Goal: Information Seeking & Learning: Find specific fact

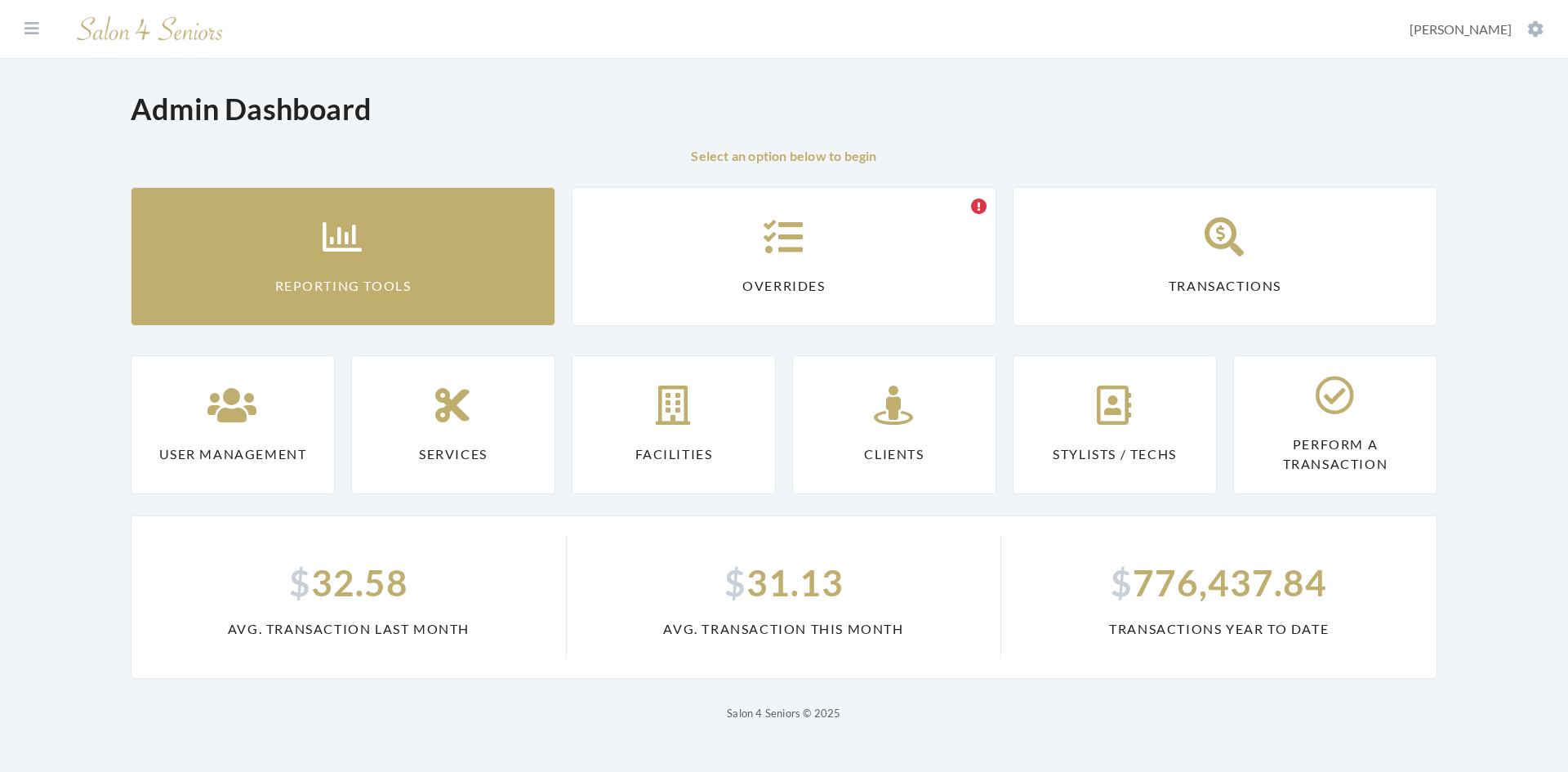
click at [359, 266] on link "Reporting Tools" at bounding box center [342, 256] width 424 height 139
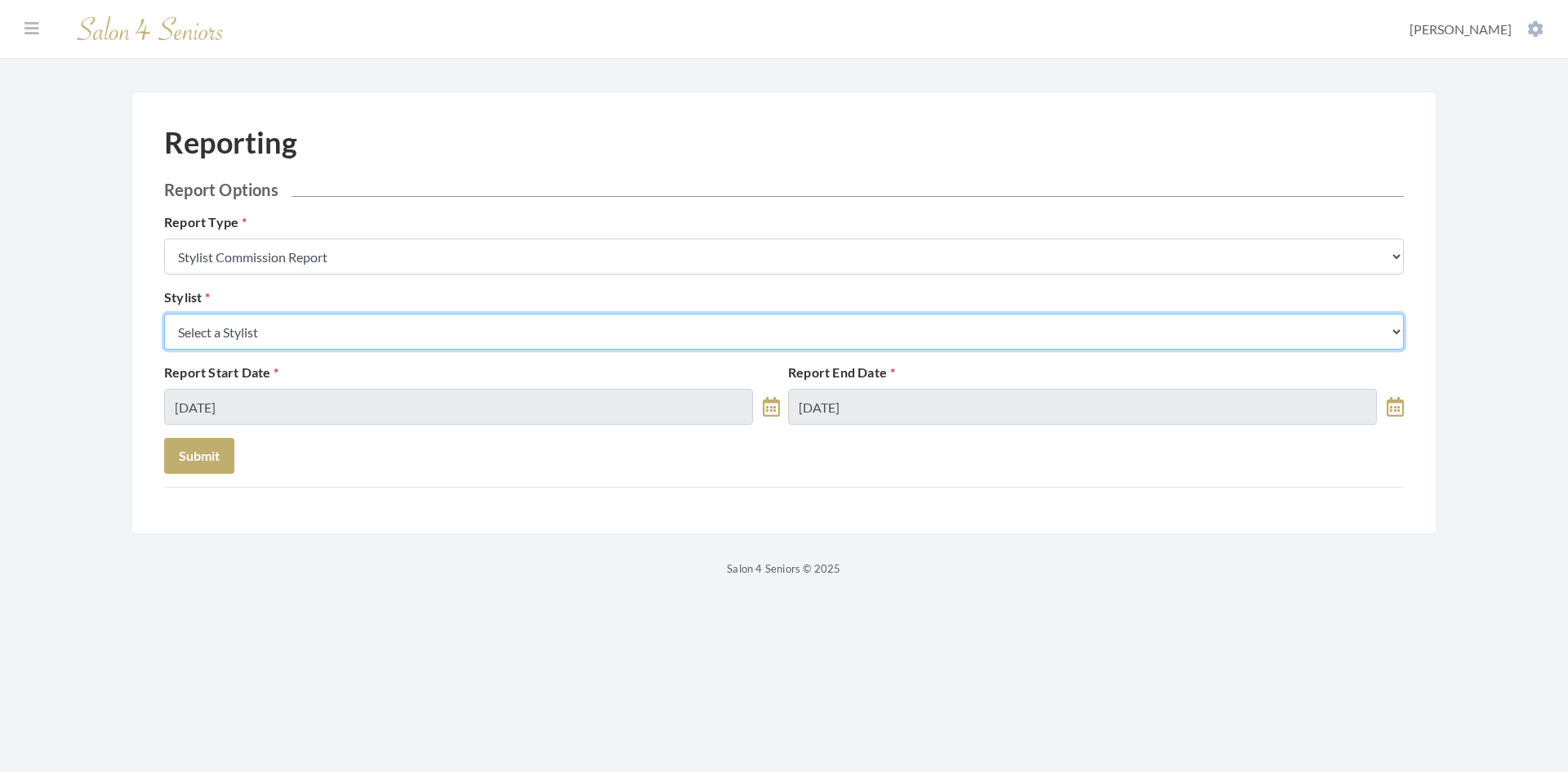
click at [330, 337] on select "Select a Stylist Alaina Krumm Alisha Teasley Anna White Ashley Venable Cassie B…" at bounding box center [784, 331] width 1240 height 36
select select "166"
click at [164, 313] on select "Select a Stylist Alaina Krumm Alisha Teasley Anna White Ashley Venable Cassie B…" at bounding box center [784, 331] width 1240 height 36
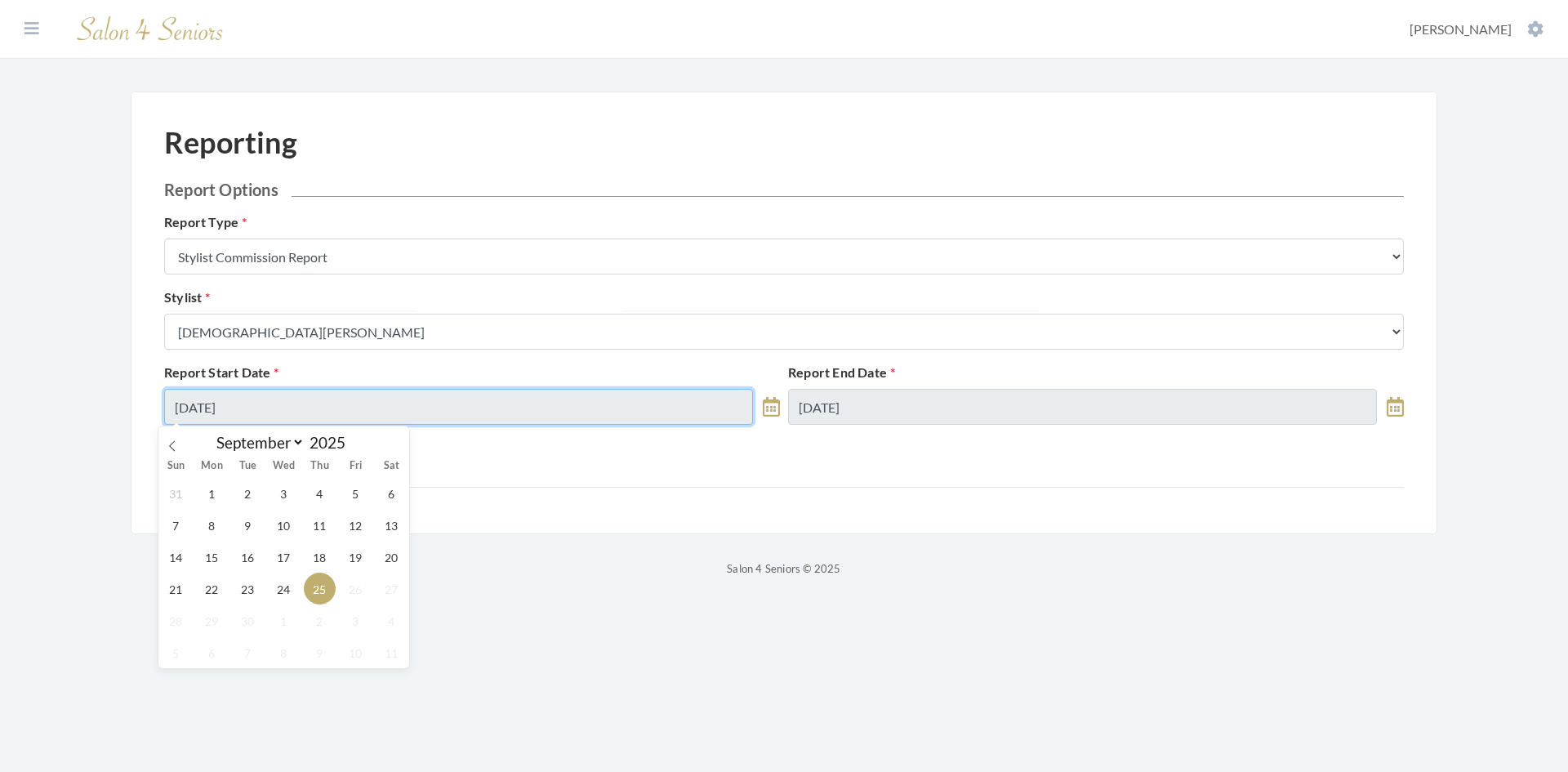
click at [374, 416] on input "09/25/2025" at bounding box center [458, 406] width 589 height 36
click at [235, 589] on span "23" at bounding box center [248, 588] width 32 height 32
type input "09/23/2025"
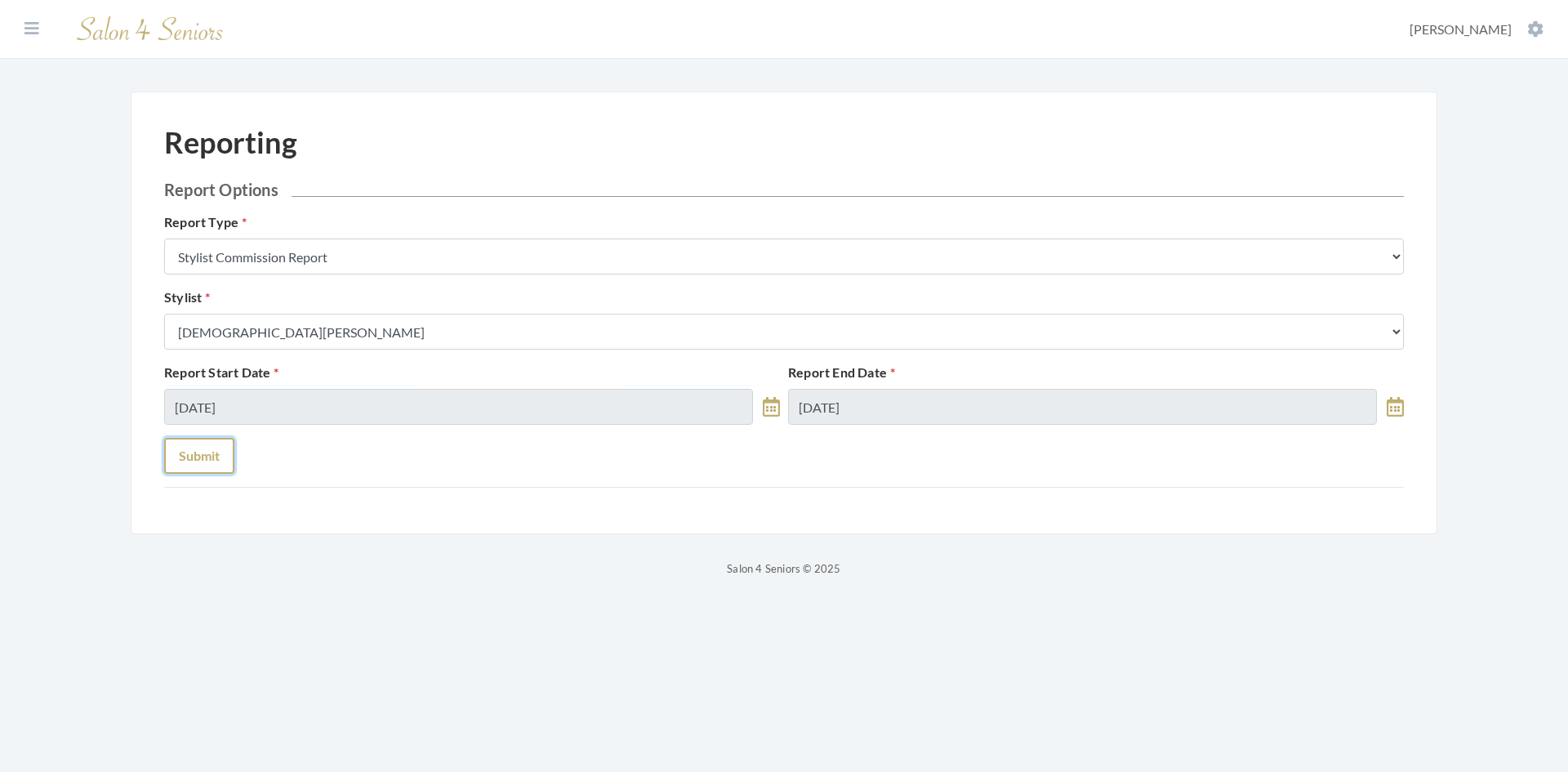
click at [207, 464] on button "Submit" at bounding box center [200, 455] width 70 height 36
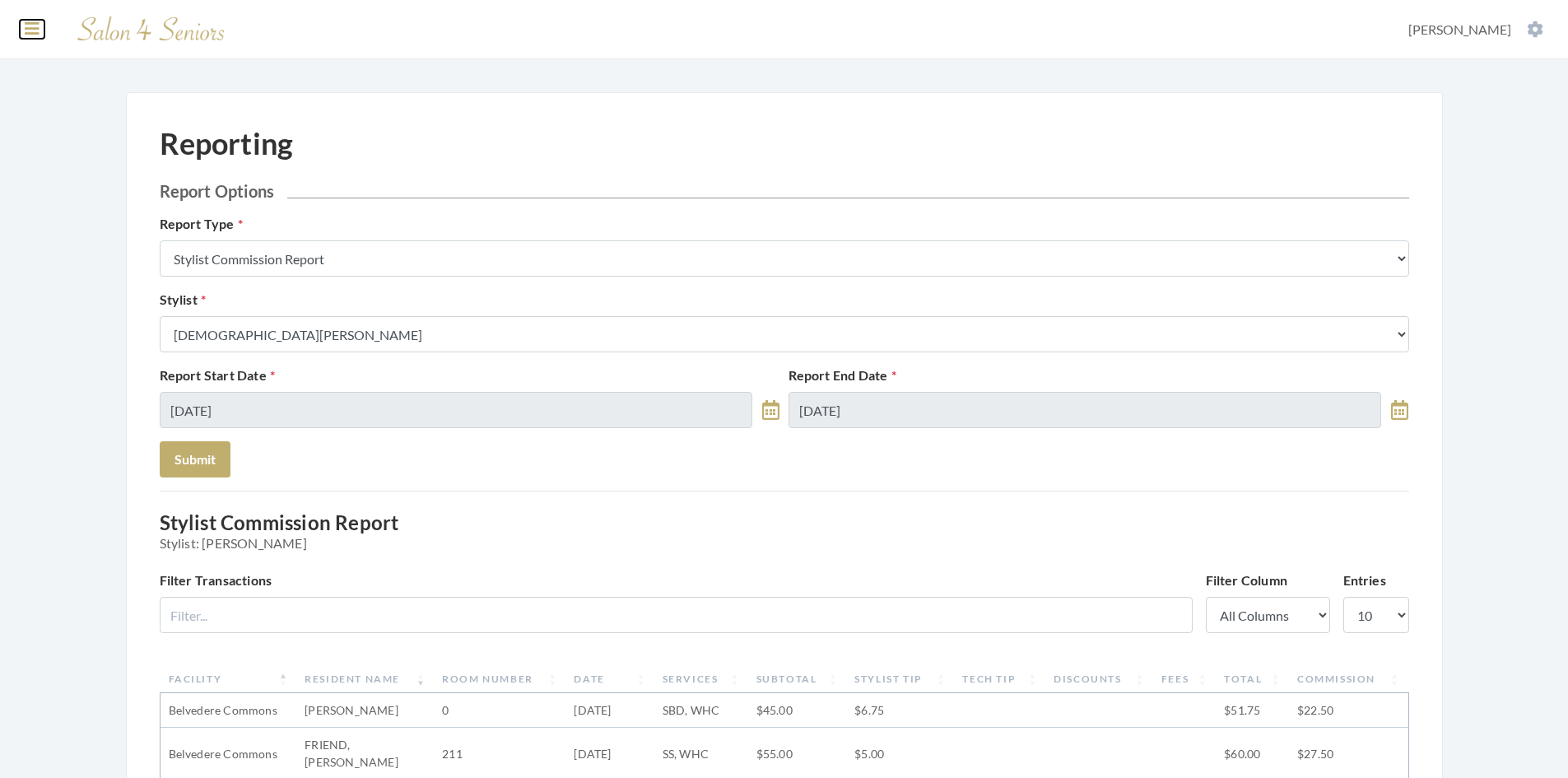
click at [33, 36] on icon at bounding box center [32, 28] width 15 height 17
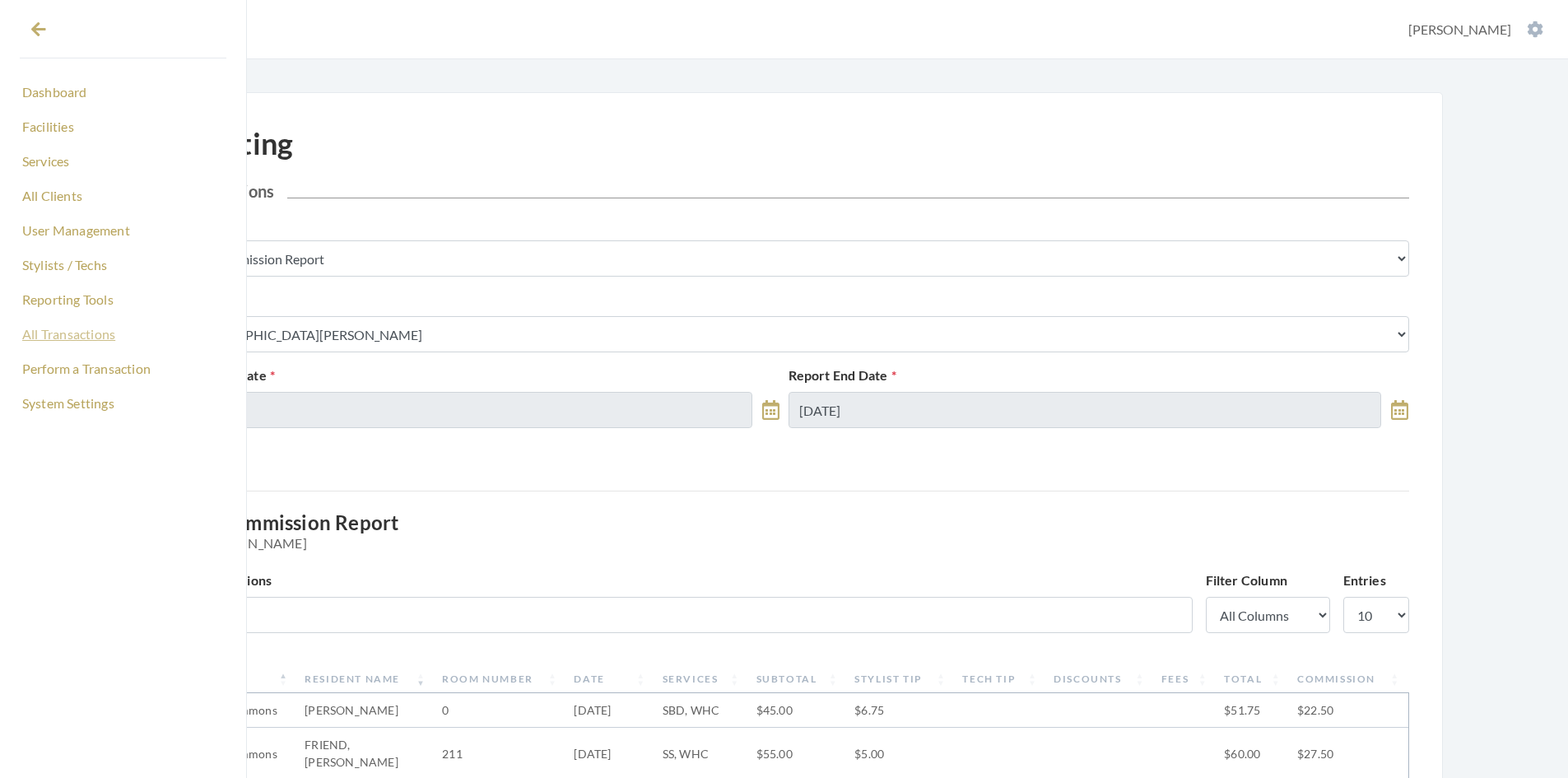
click at [78, 333] on link "All Transactions" at bounding box center [123, 334] width 206 height 28
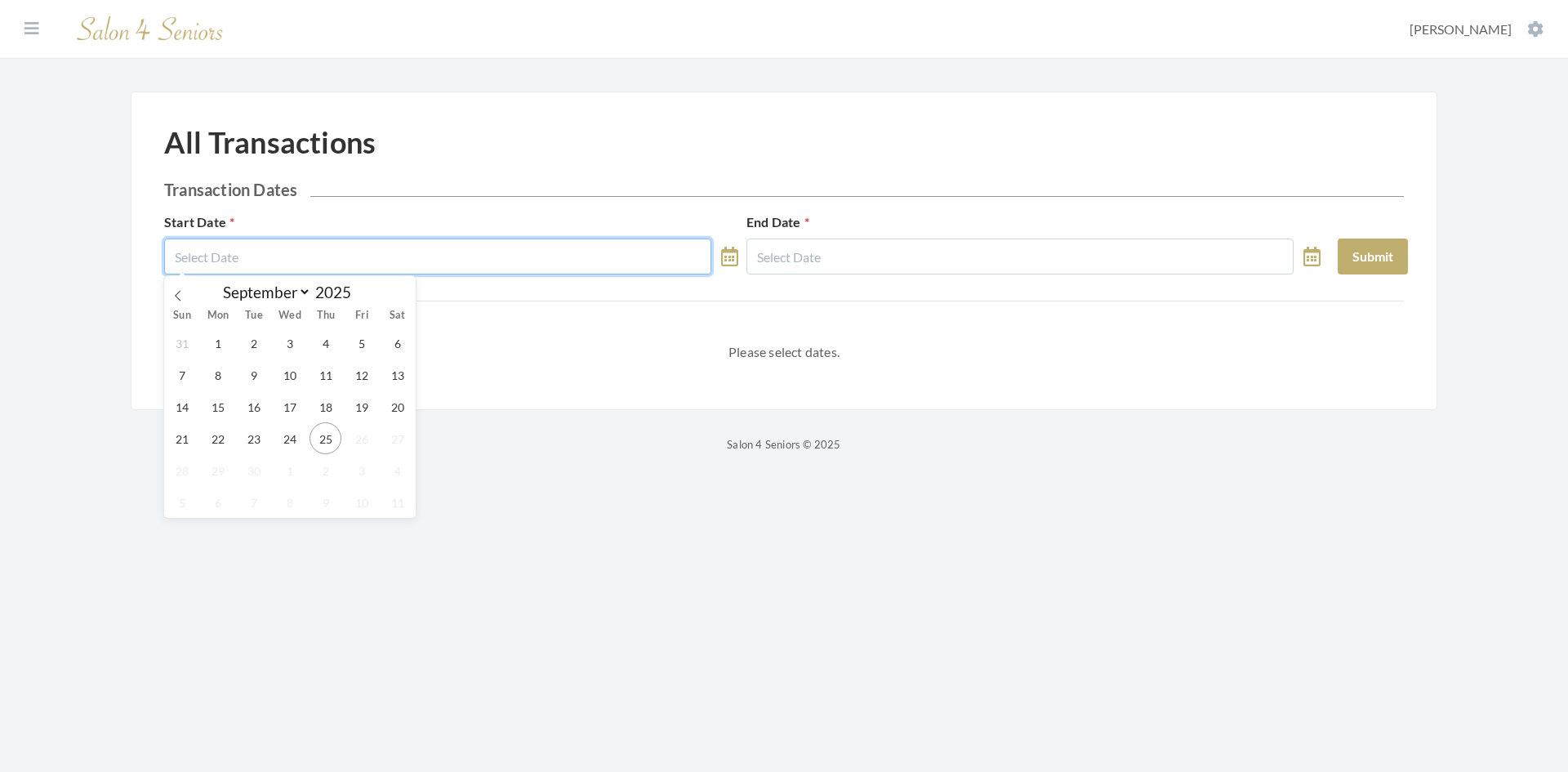
click at [235, 249] on input "text" at bounding box center [438, 256] width 547 height 36
click at [172, 296] on icon at bounding box center [178, 295] width 11 height 11
select select "7"
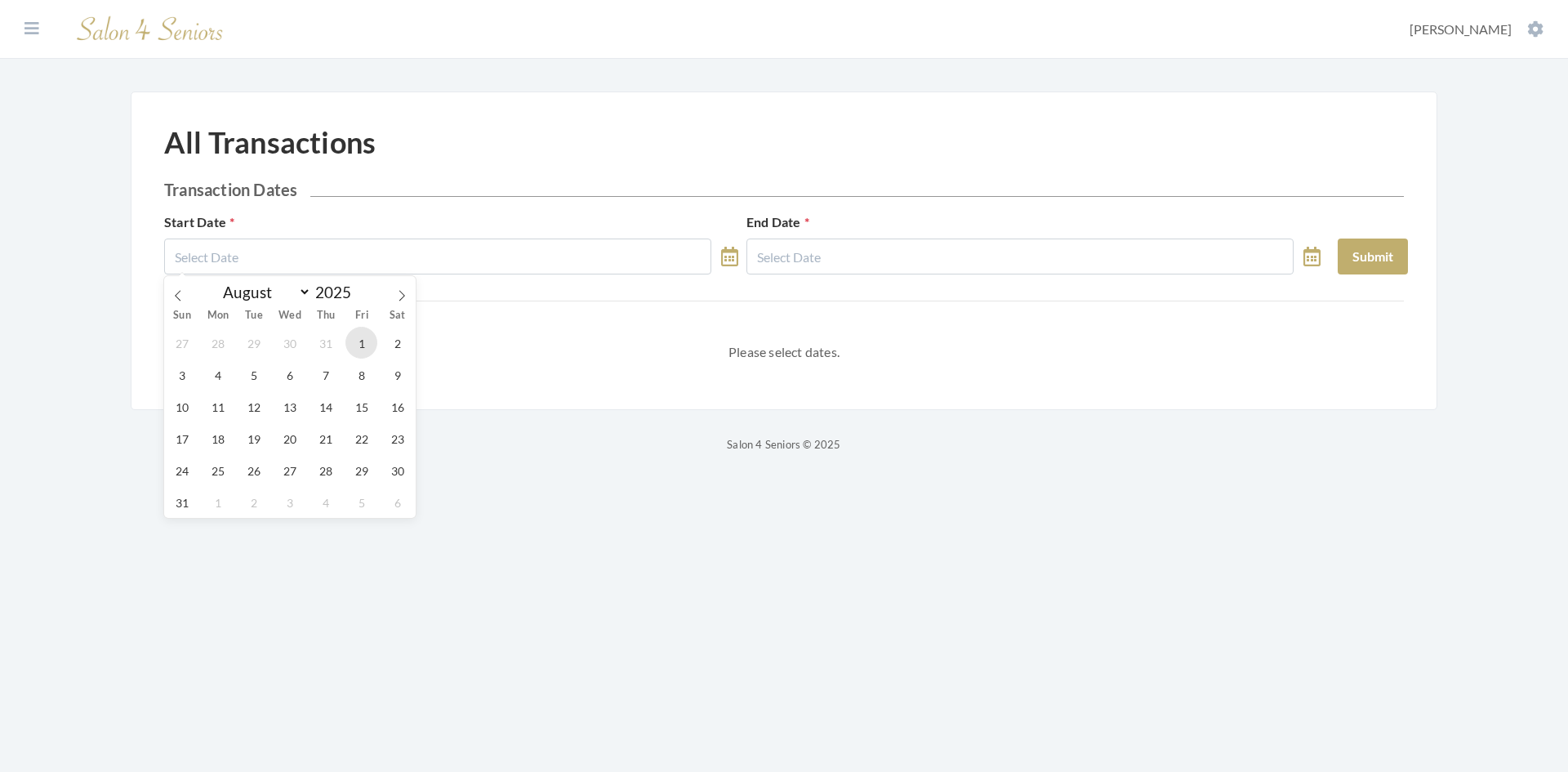
click at [359, 342] on span "1" at bounding box center [361, 342] width 32 height 32
type input "08/01/2025"
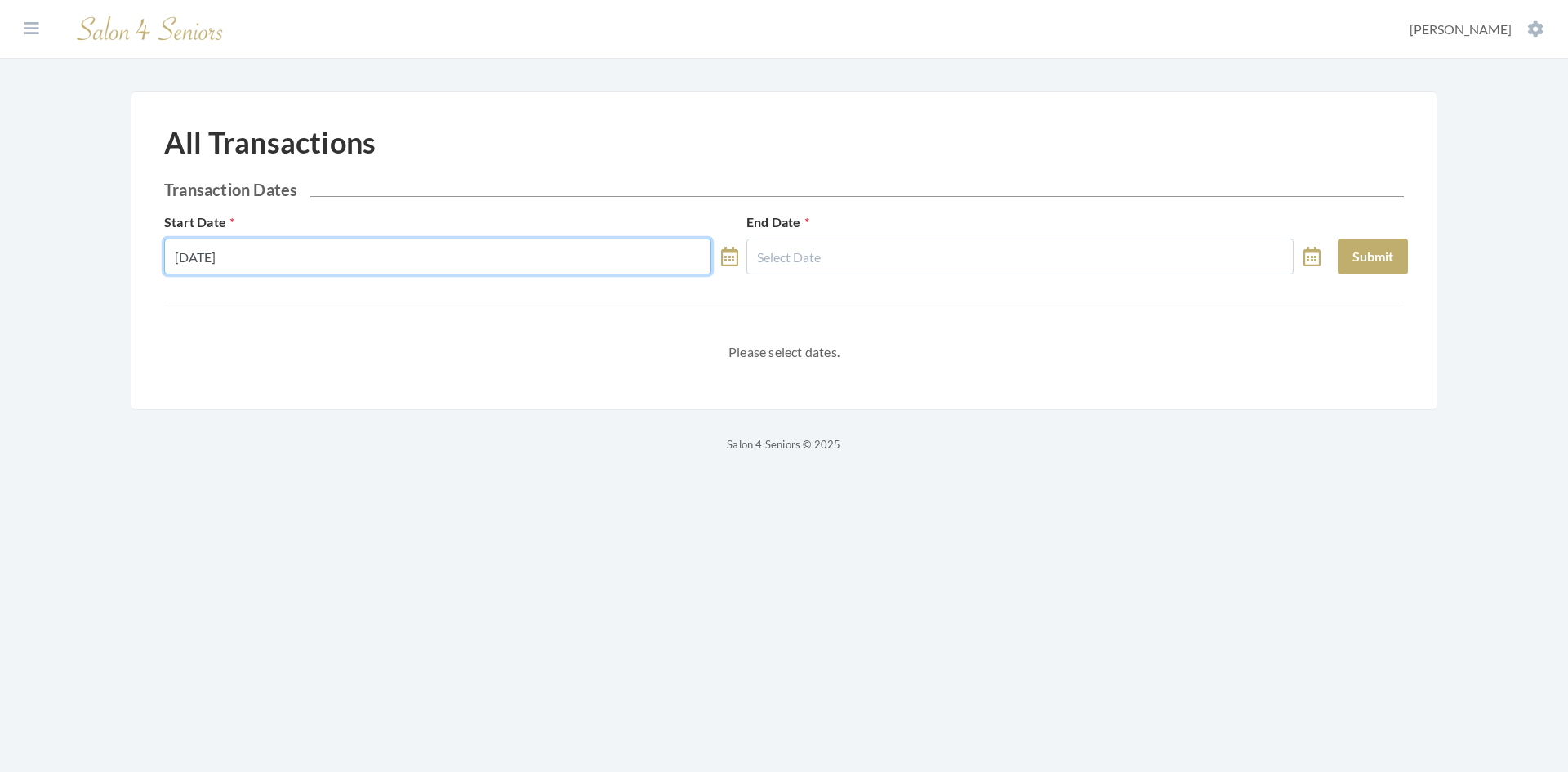
click at [402, 264] on input "08/01/2025" at bounding box center [438, 256] width 547 height 36
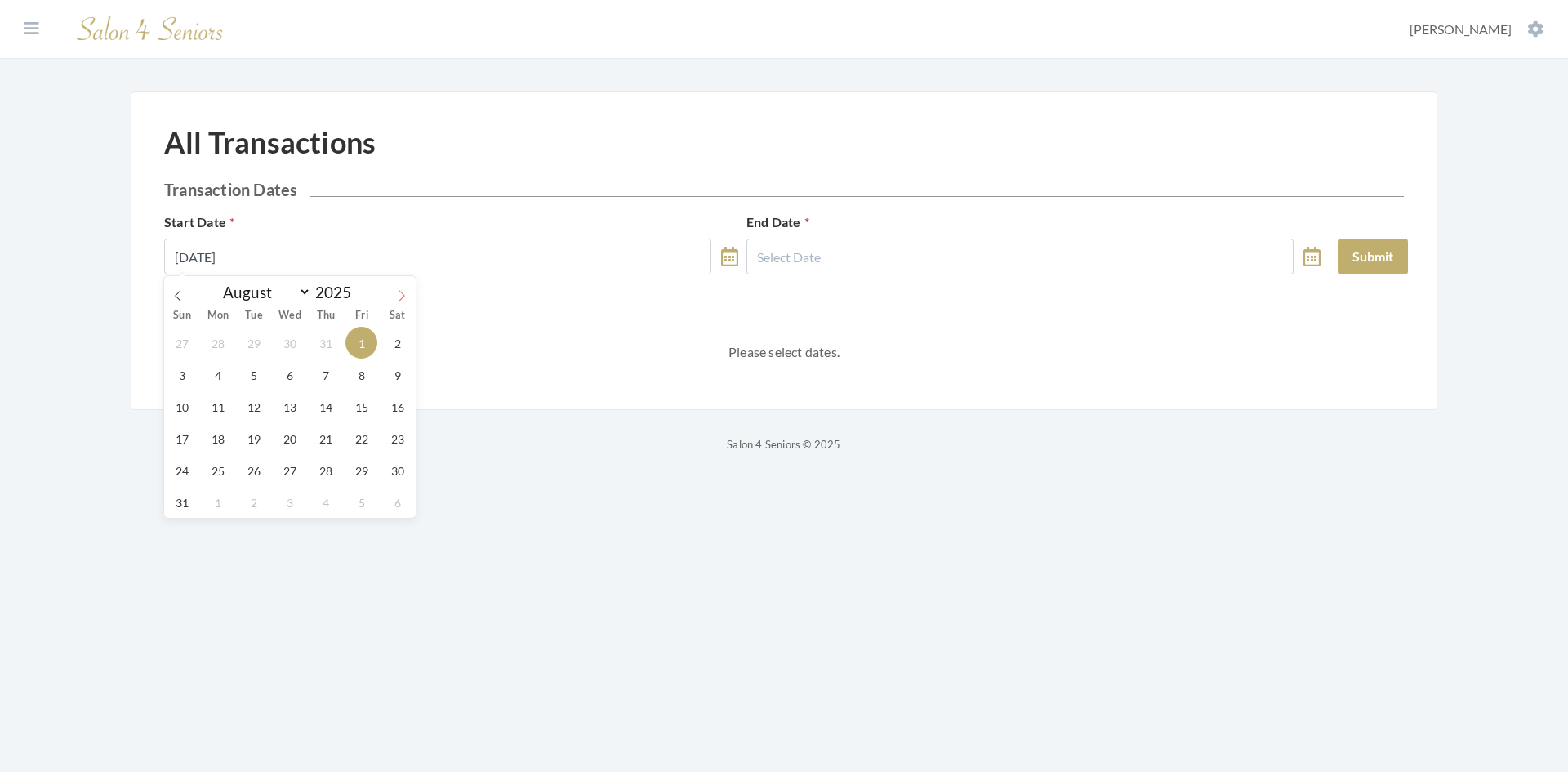
click at [404, 295] on icon at bounding box center [402, 295] width 6 height 11
select select "8"
click at [220, 346] on span "1" at bounding box center [218, 342] width 32 height 32
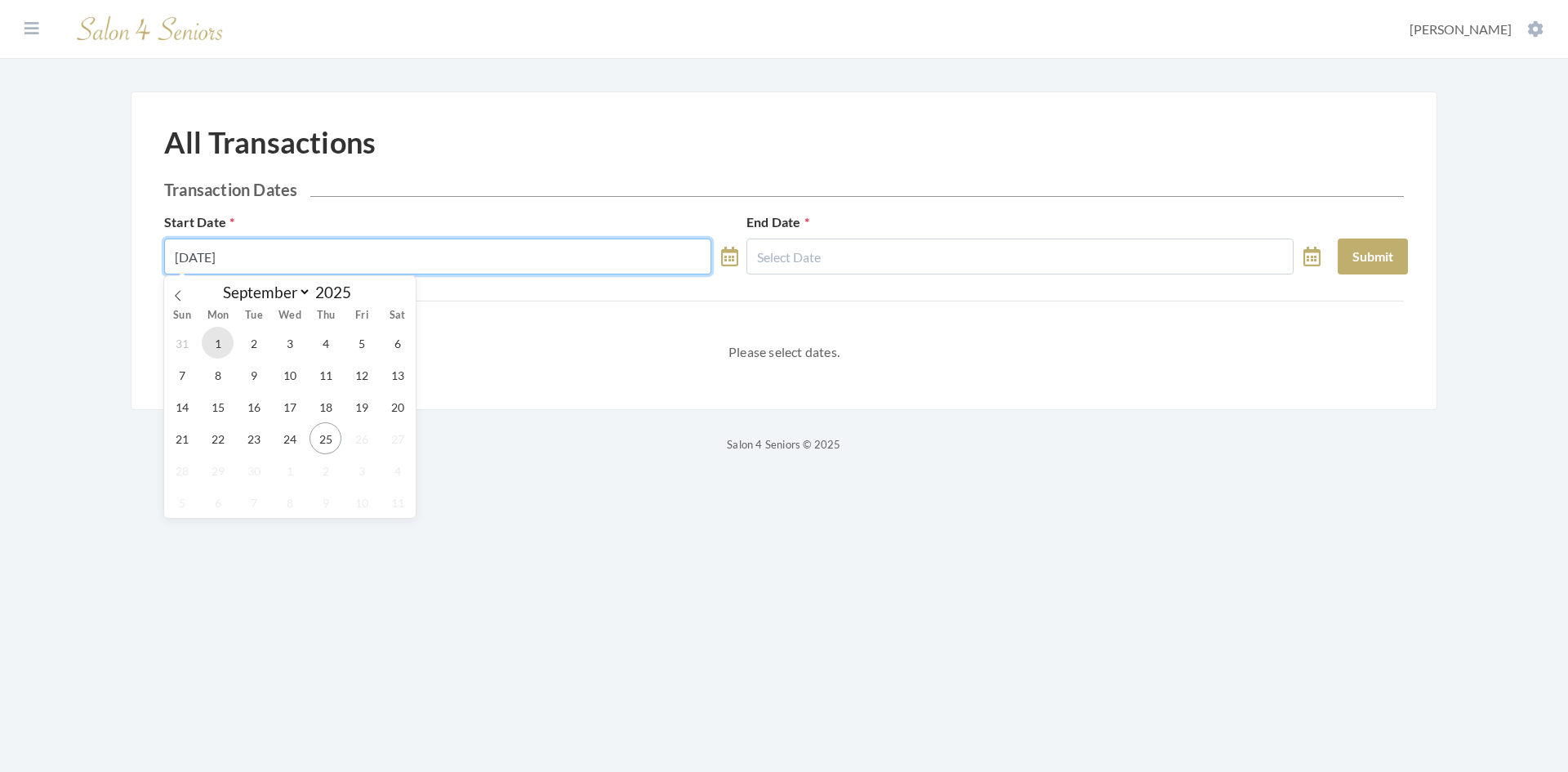
type input "09/01/2025"
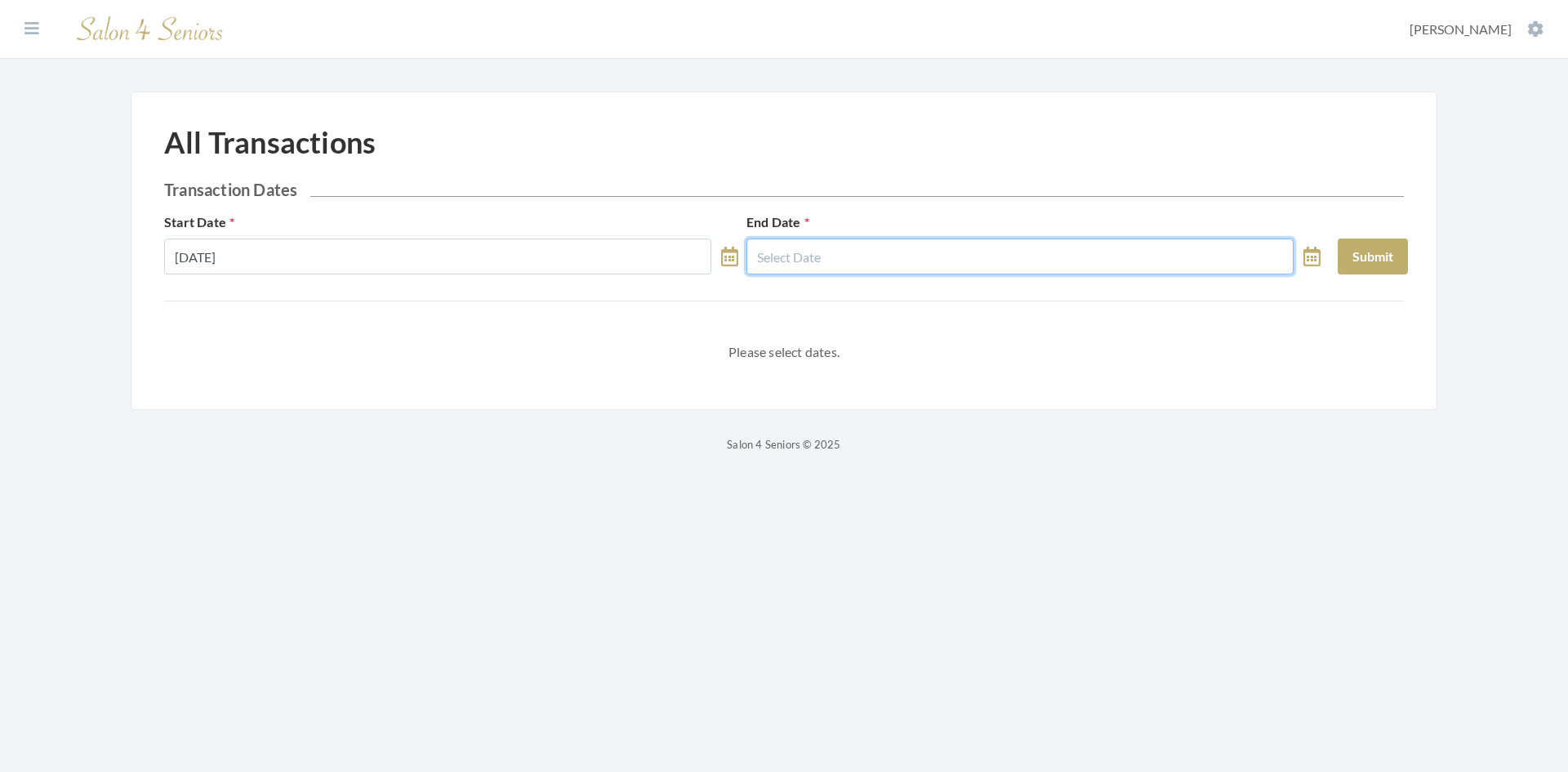
click at [816, 263] on input "text" at bounding box center [1019, 256] width 547 height 36
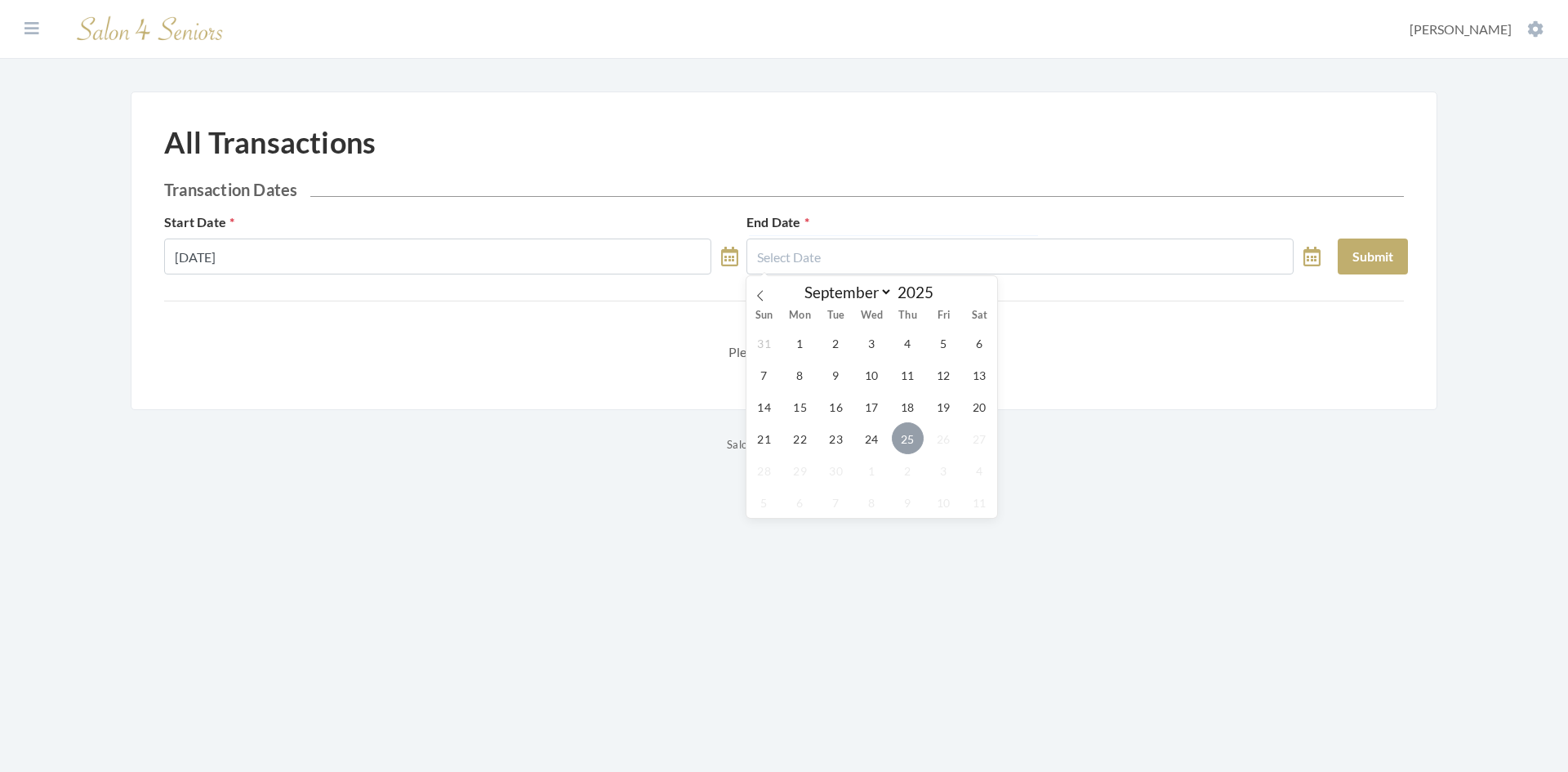
click at [902, 441] on span "25" at bounding box center [907, 439] width 32 height 32
type input "09/25/2025"
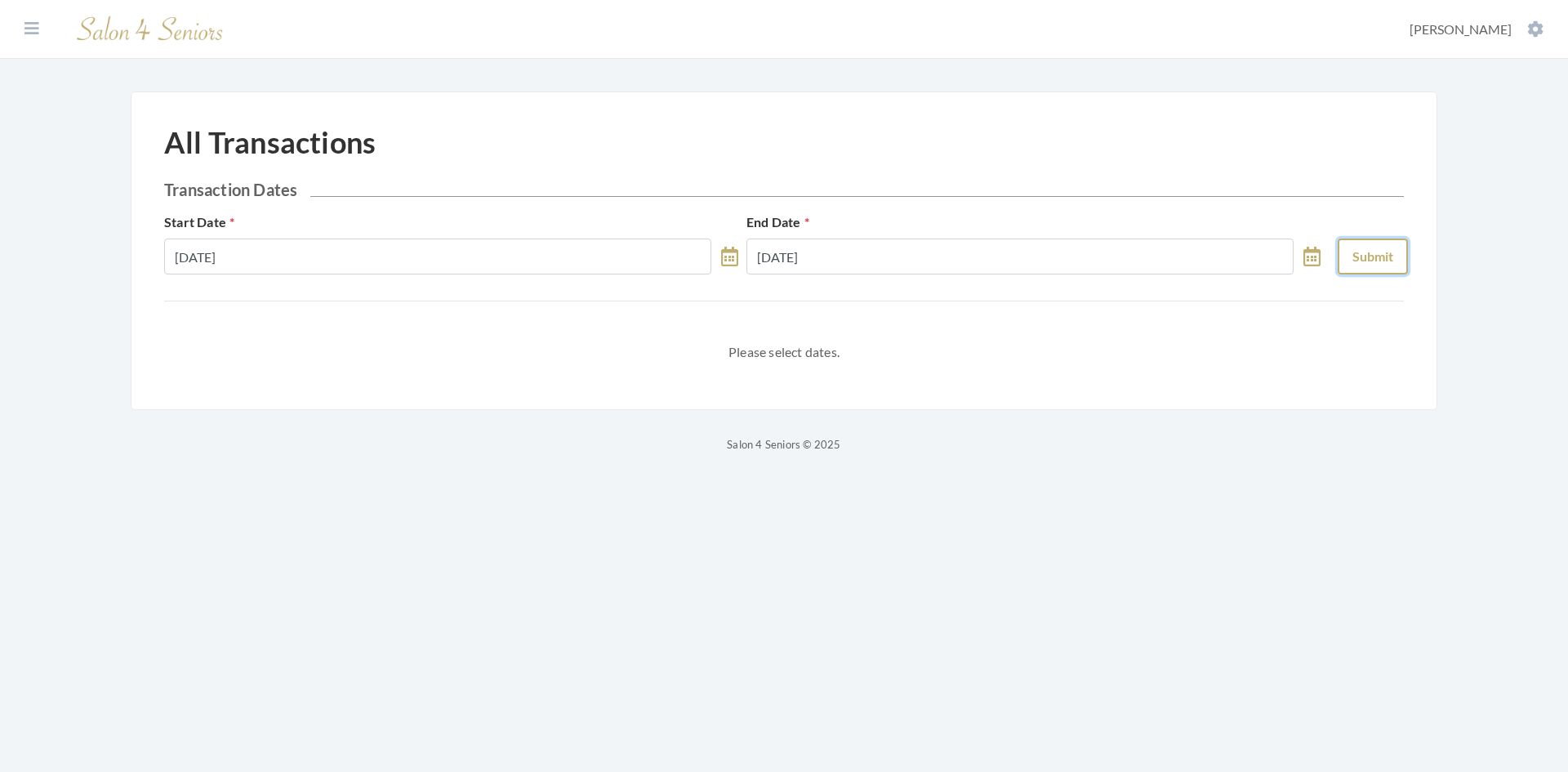
click at [1360, 258] on button "Submit" at bounding box center [1373, 256] width 70 height 36
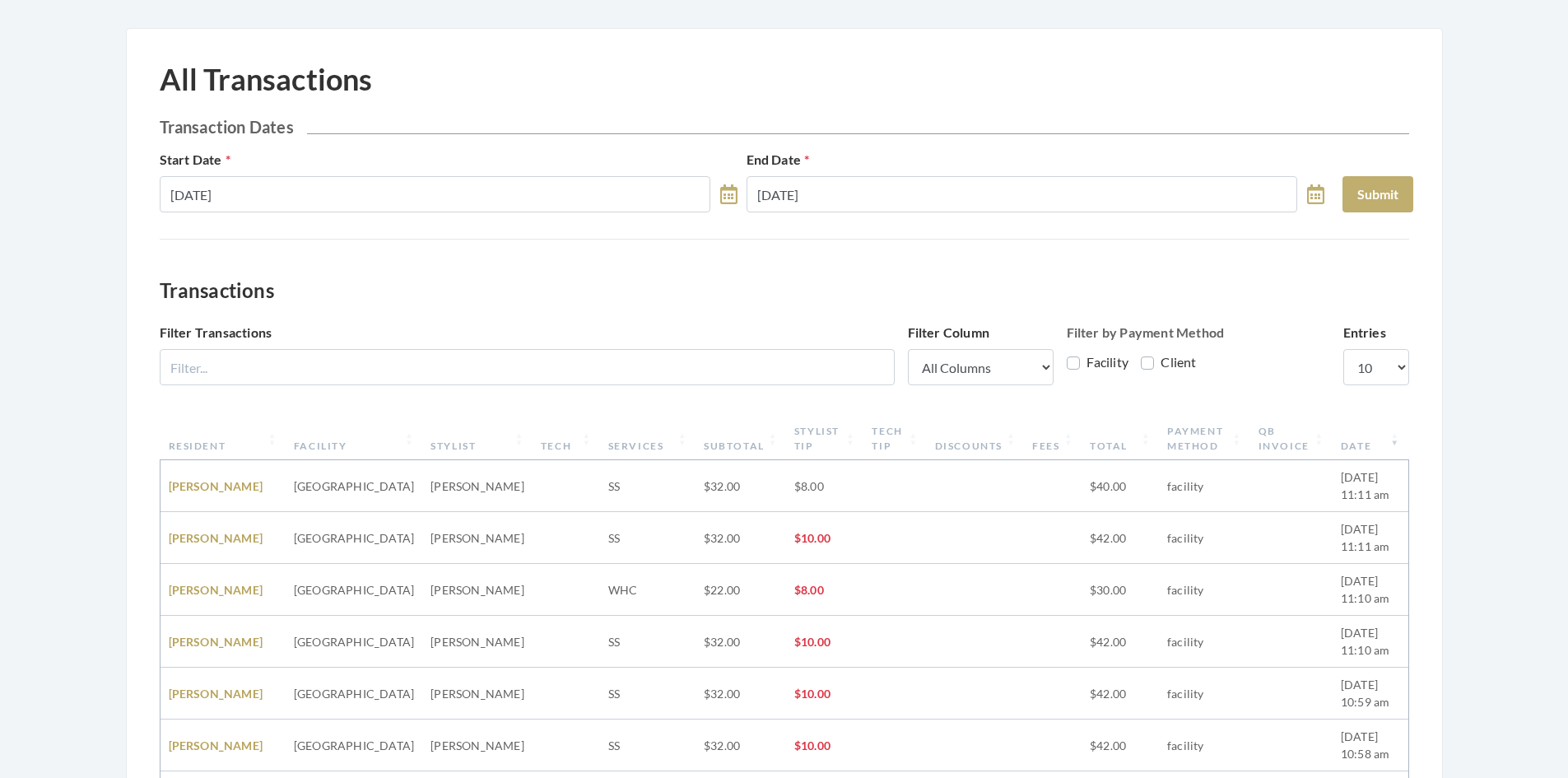
scroll to position [165, 0]
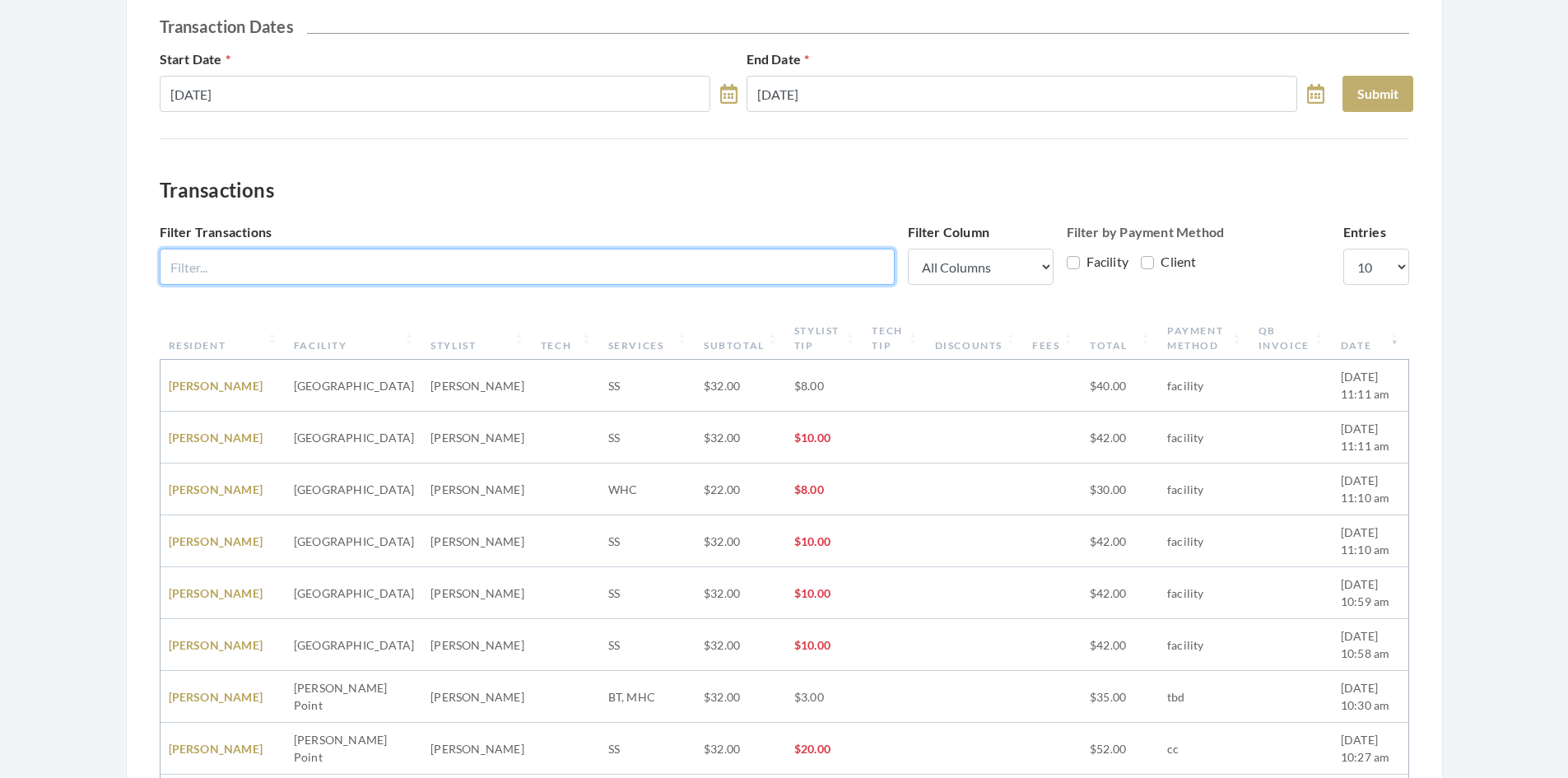
click at [706, 266] on input "Filter Transactions" at bounding box center [526, 266] width 735 height 36
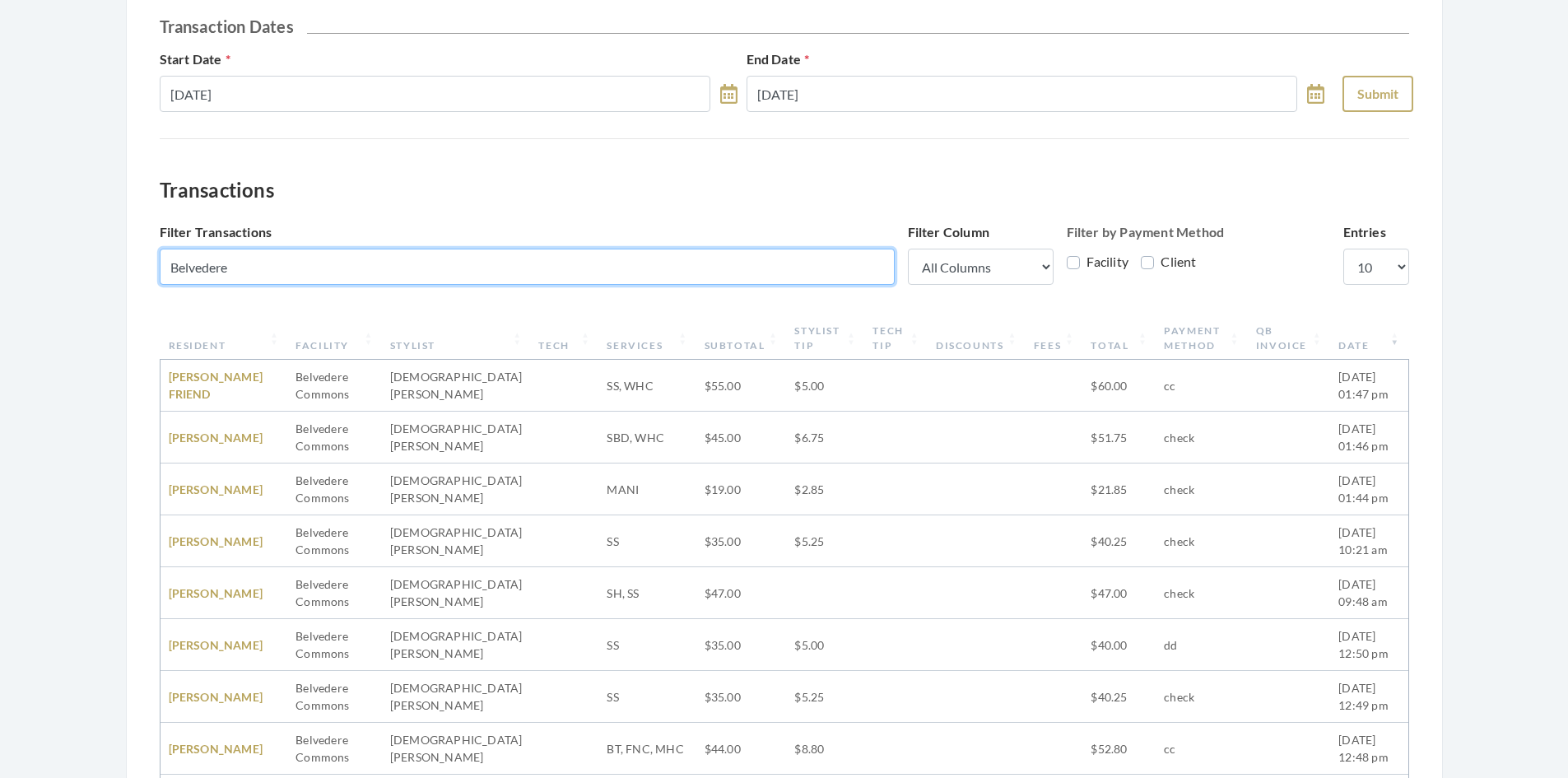
type input "Belvedere"
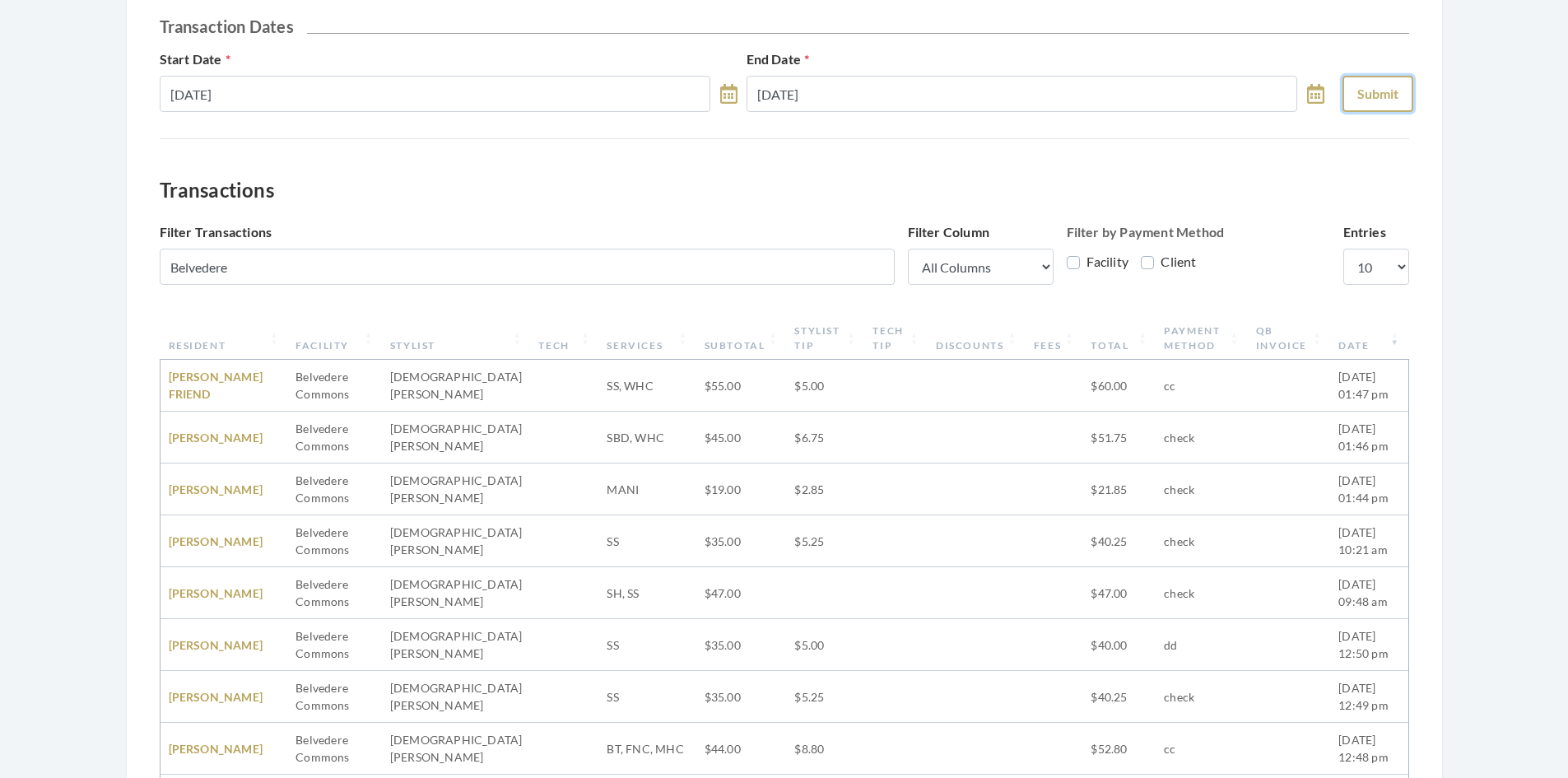
click at [1388, 101] on button "Submit" at bounding box center [1378, 94] width 71 height 36
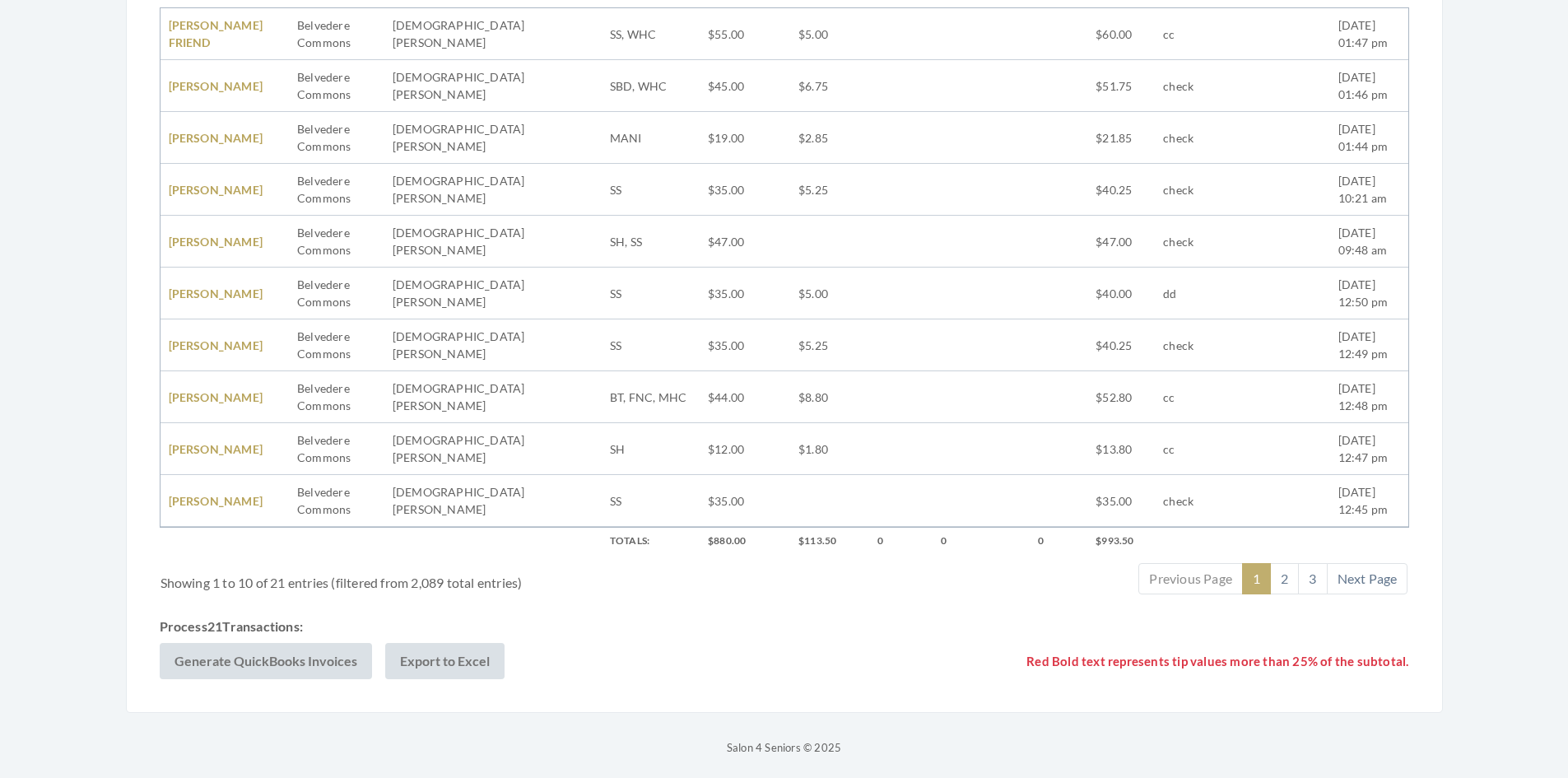
scroll to position [520, 0]
click at [438, 654] on button "Export to Excel" at bounding box center [444, 656] width 119 height 36
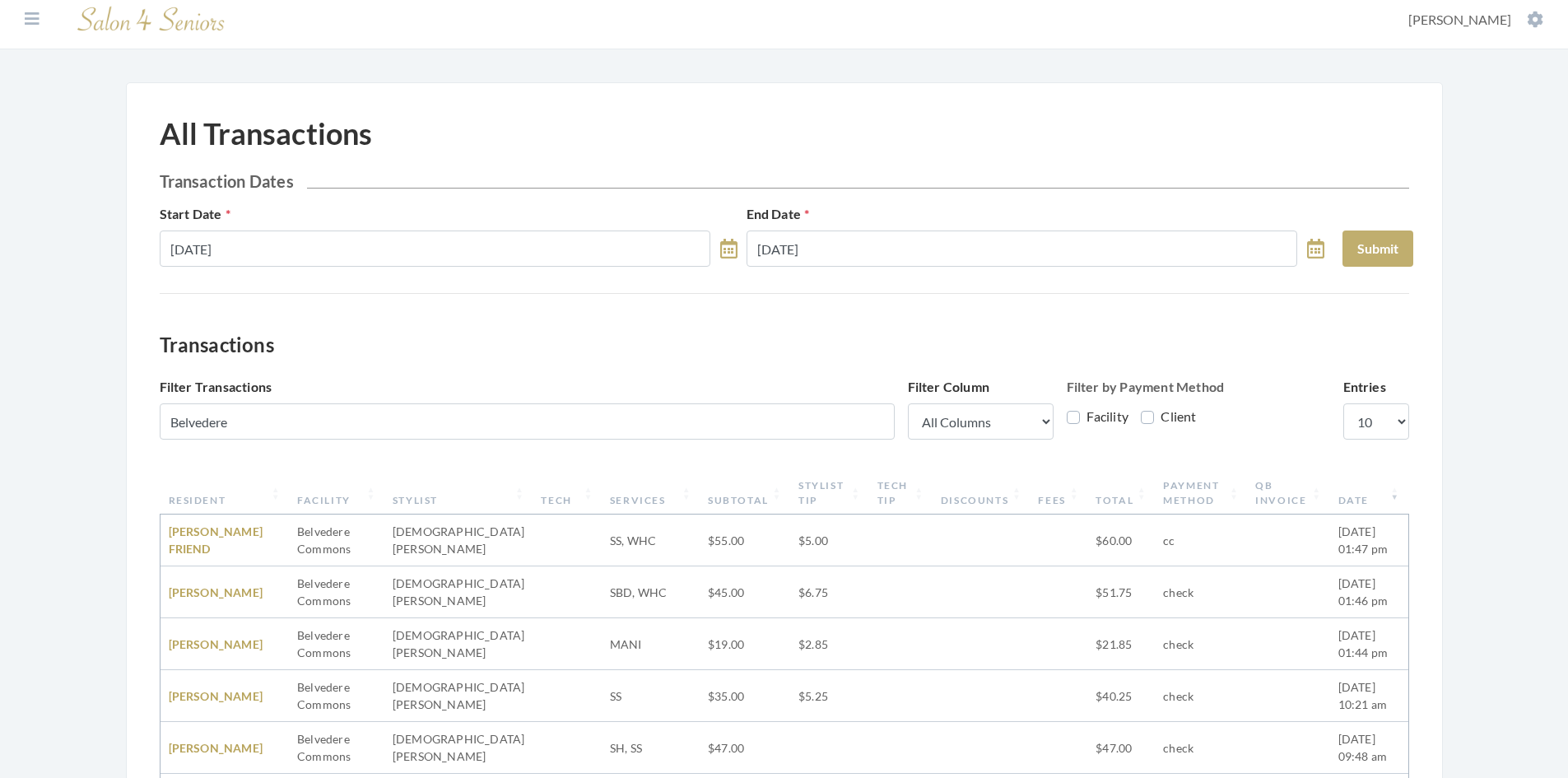
scroll to position [0, 0]
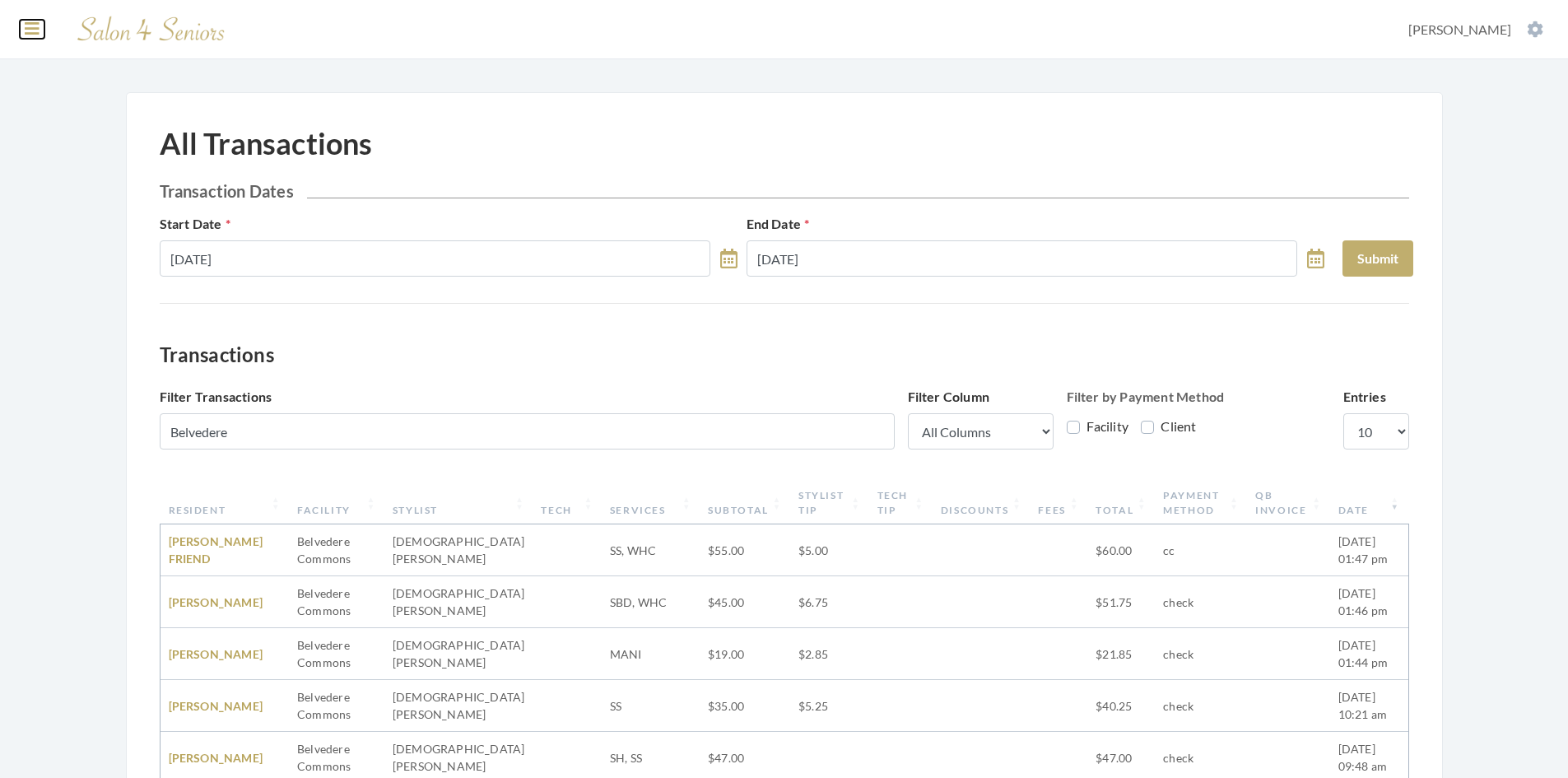
click at [34, 34] on icon at bounding box center [32, 28] width 15 height 17
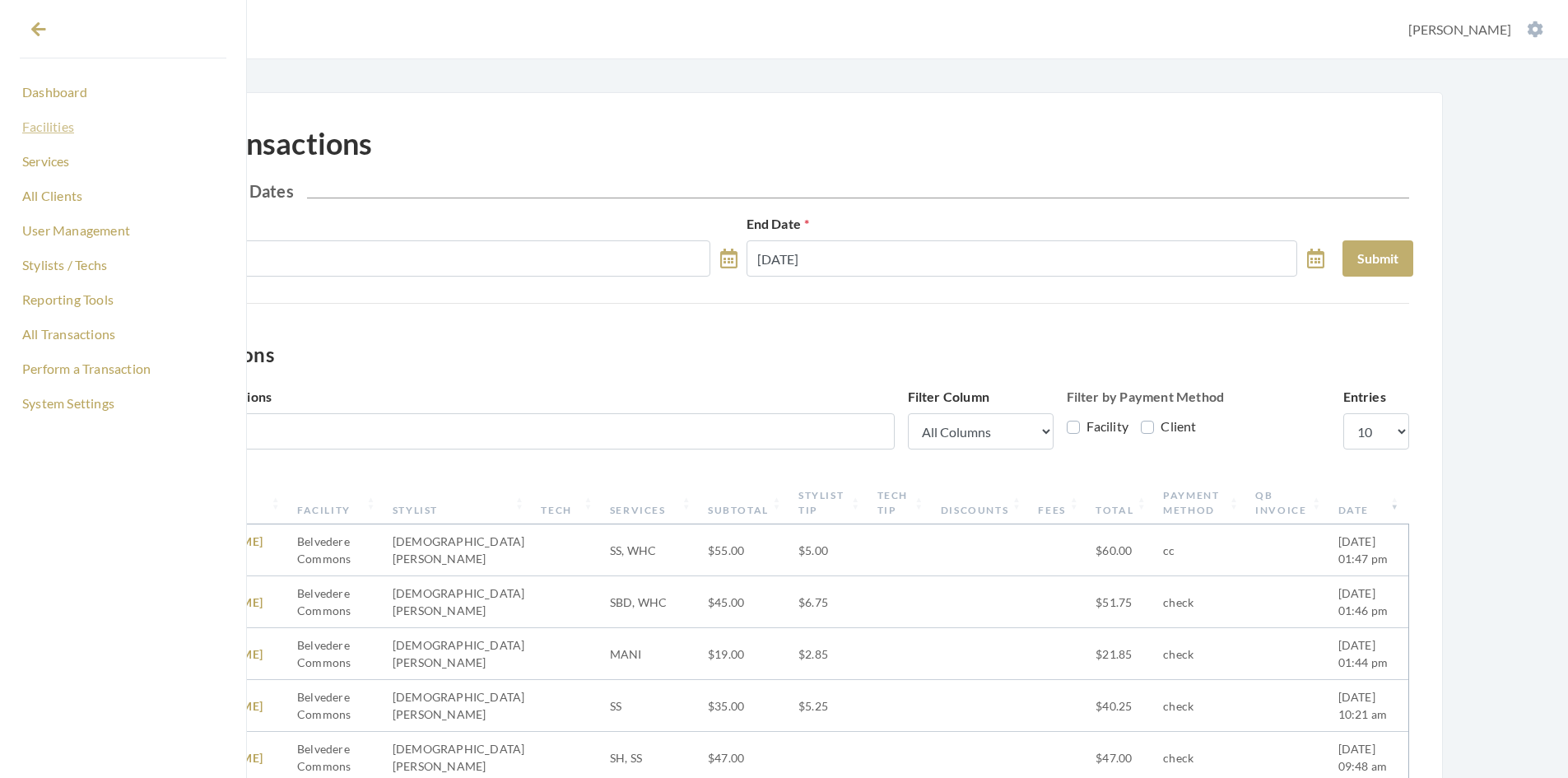
click at [65, 130] on link "Facilities" at bounding box center [123, 127] width 206 height 28
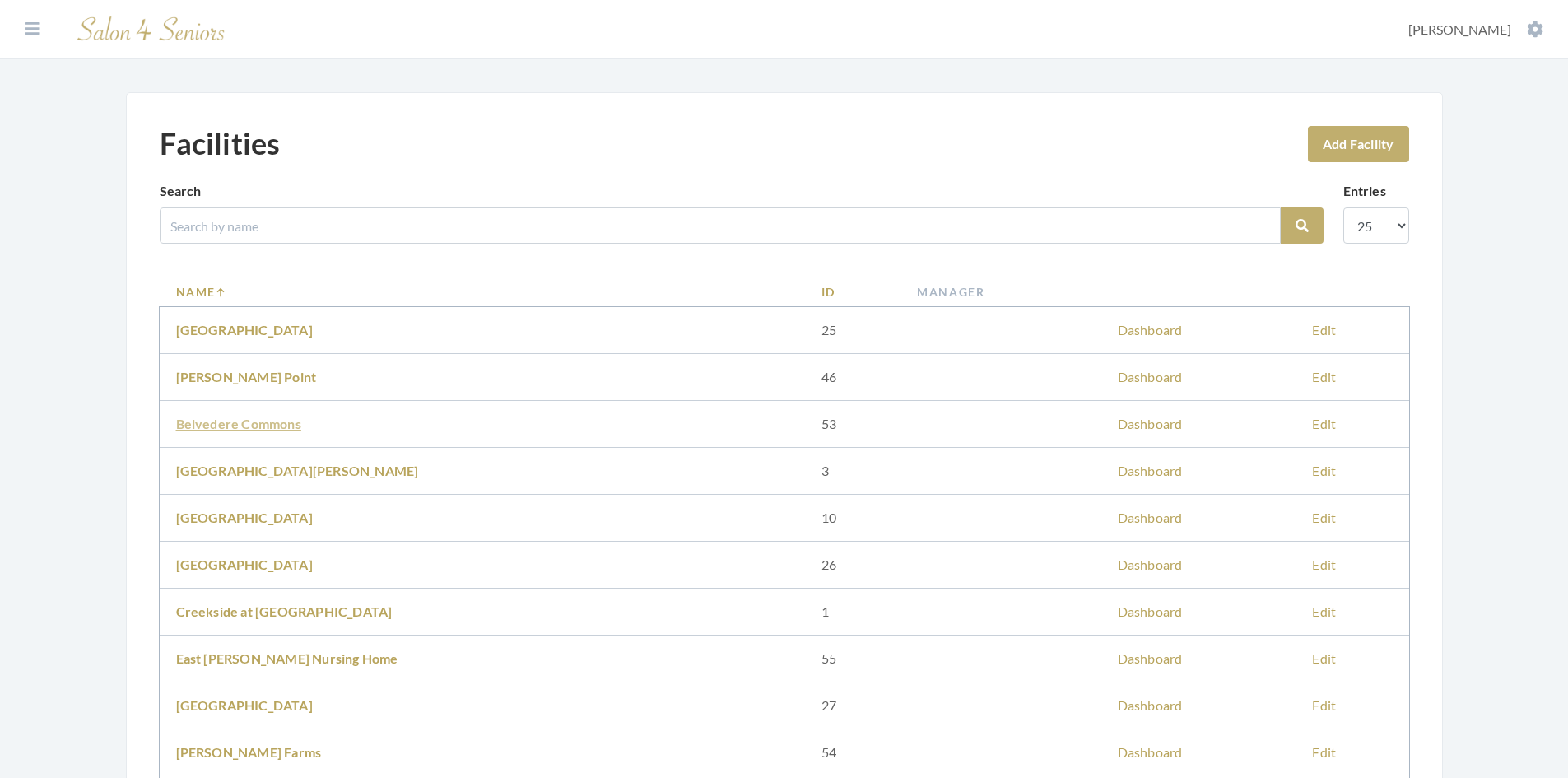
click at [295, 423] on link "Belvedere Commons" at bounding box center [239, 423] width 125 height 16
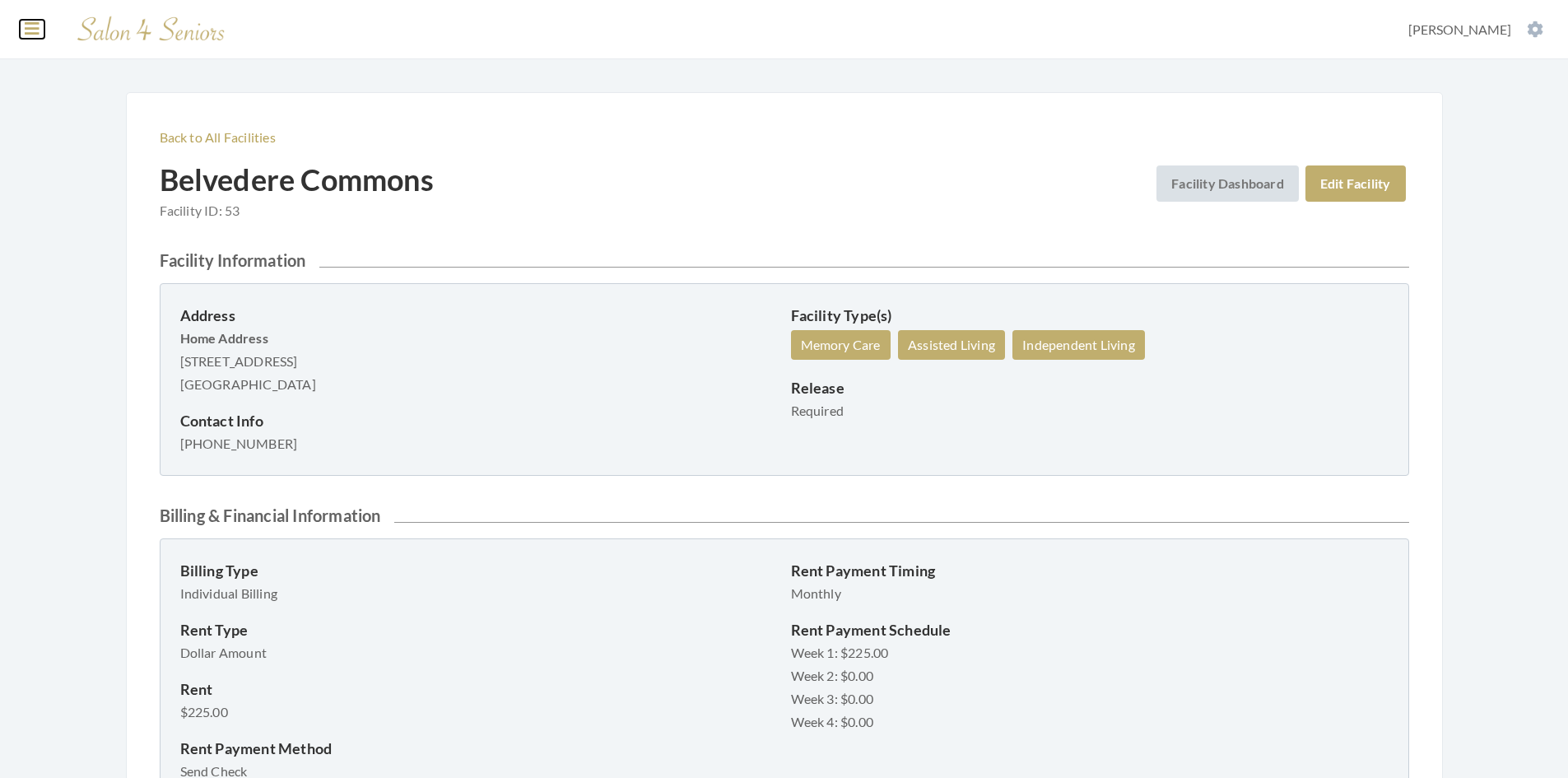
click at [28, 27] on icon at bounding box center [32, 28] width 15 height 17
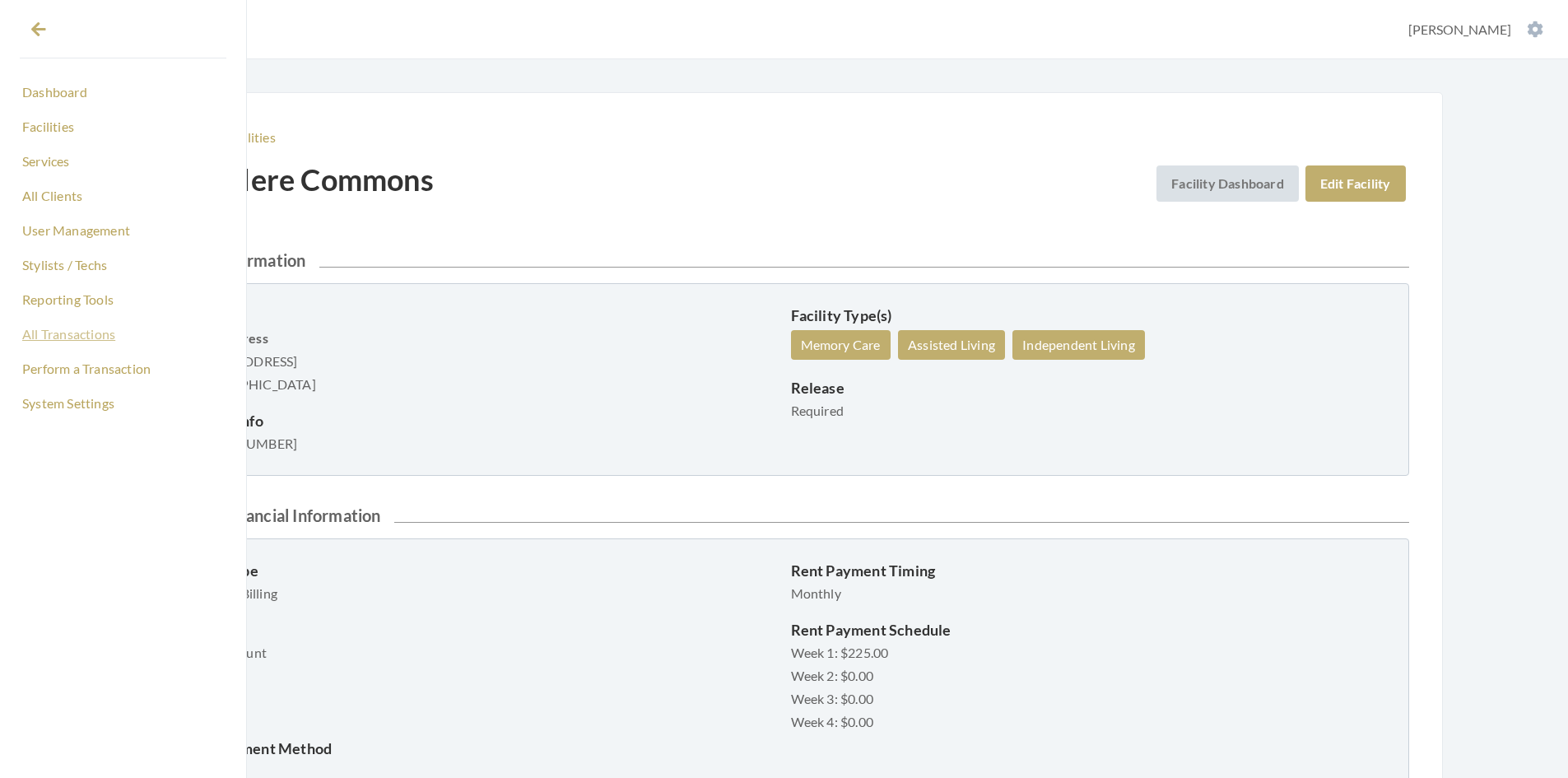
click at [84, 334] on link "All Transactions" at bounding box center [123, 334] width 206 height 28
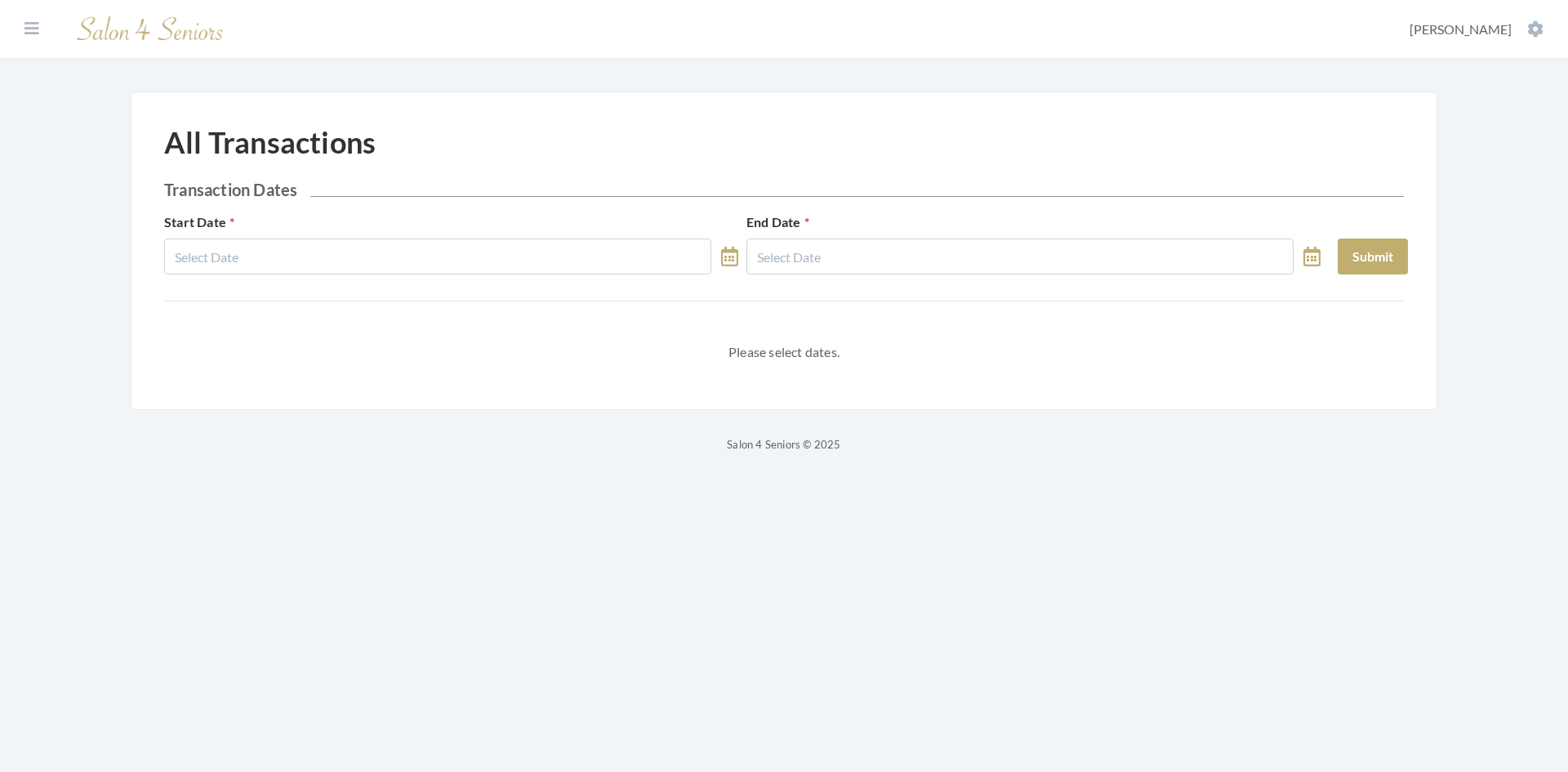
select select "8"
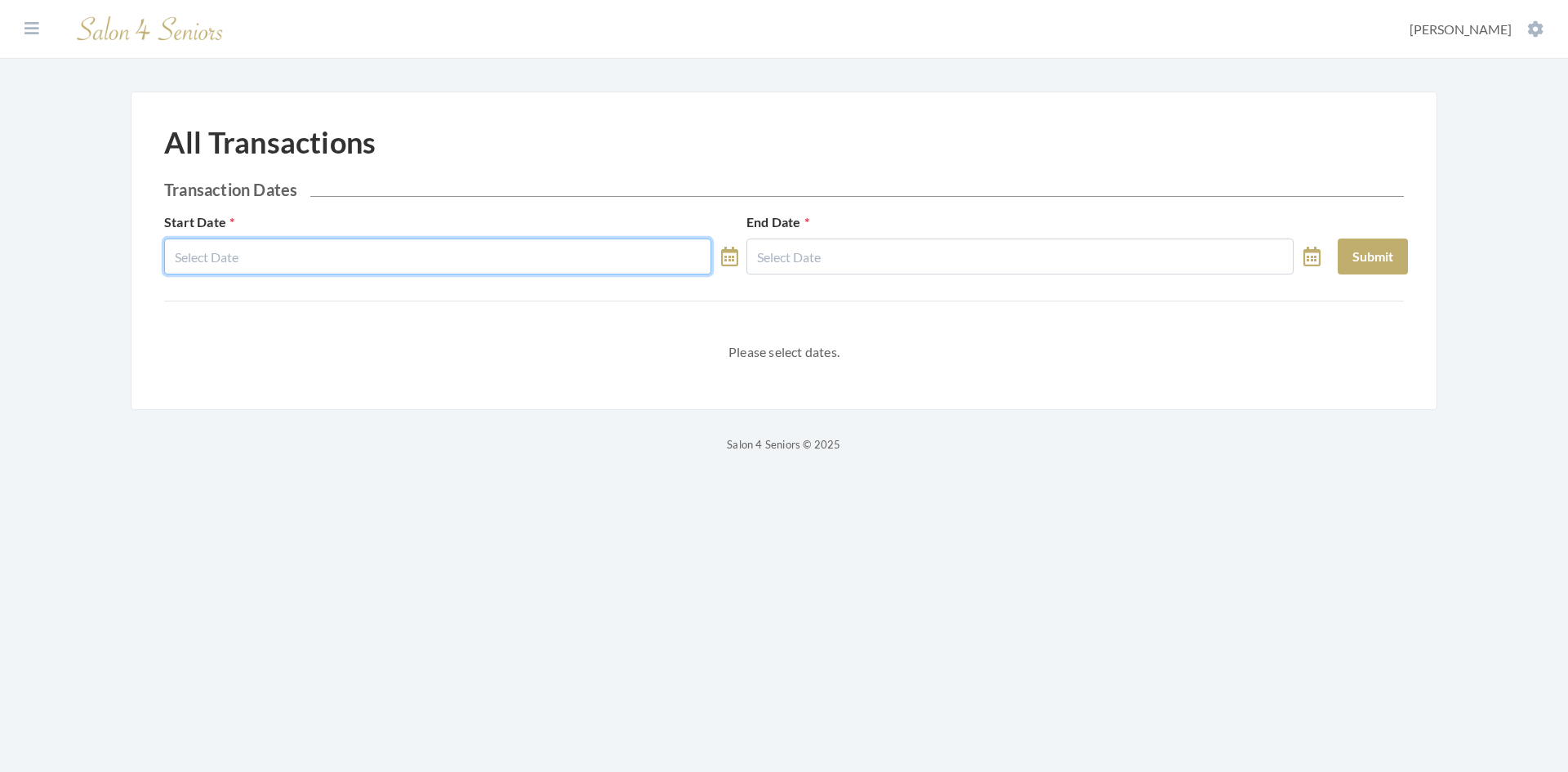
click at [336, 254] on input "text" at bounding box center [438, 256] width 547 height 36
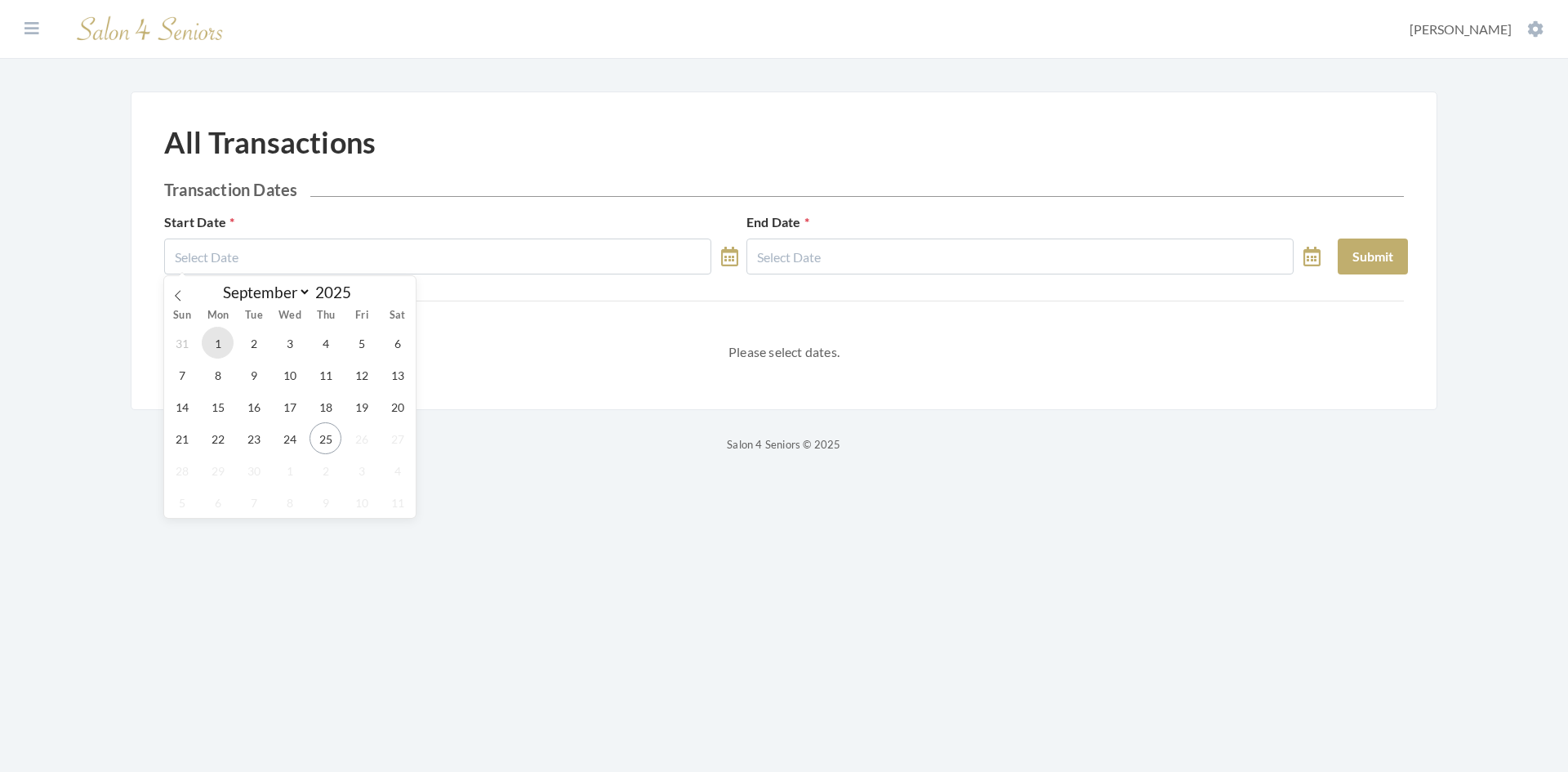
click at [222, 344] on span "1" at bounding box center [218, 342] width 32 height 32
type input "09/01/2025"
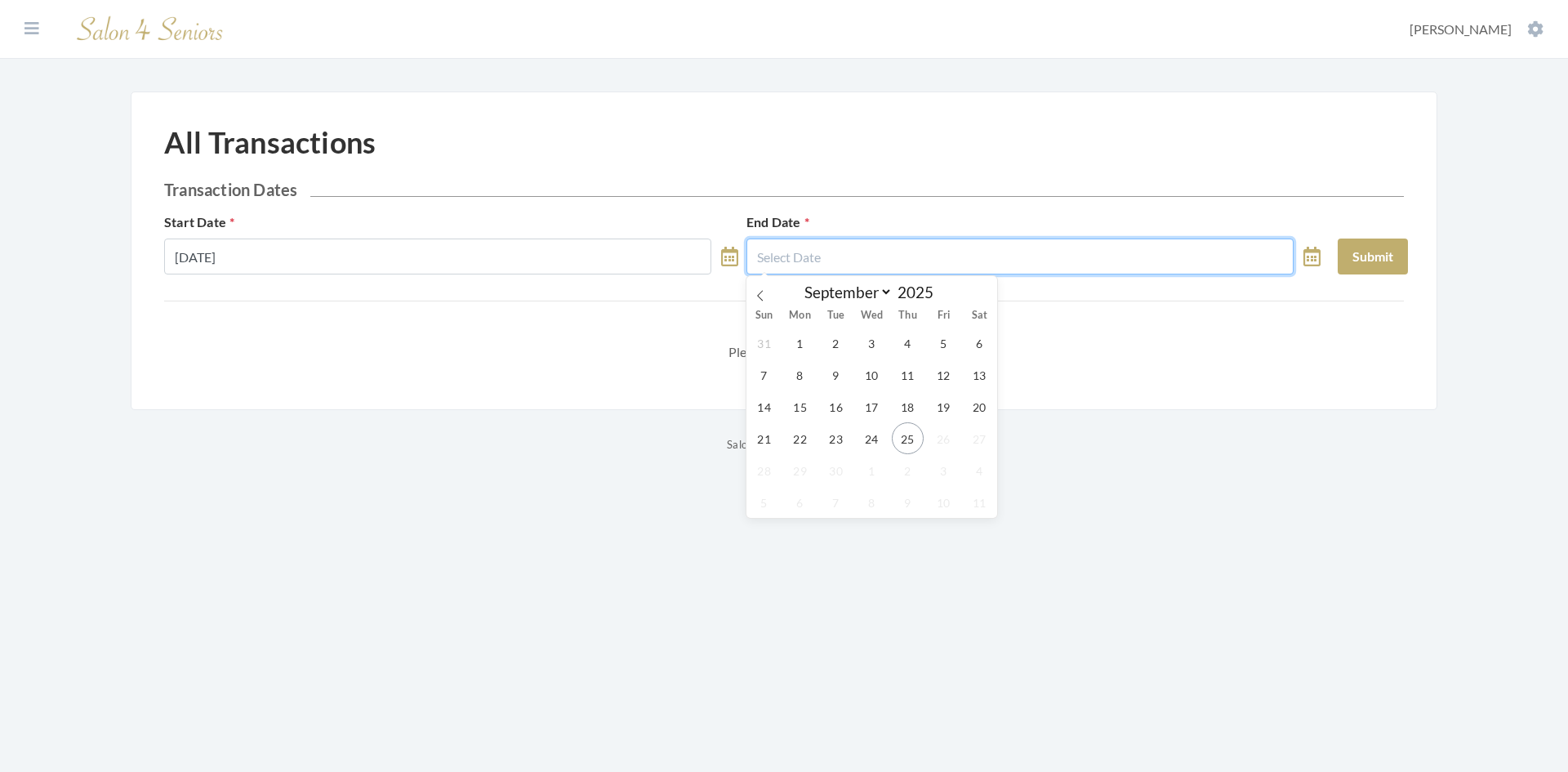
click at [798, 263] on input "text" at bounding box center [1019, 256] width 547 height 36
click at [907, 440] on span "25" at bounding box center [907, 439] width 32 height 32
type input "[DATE]"
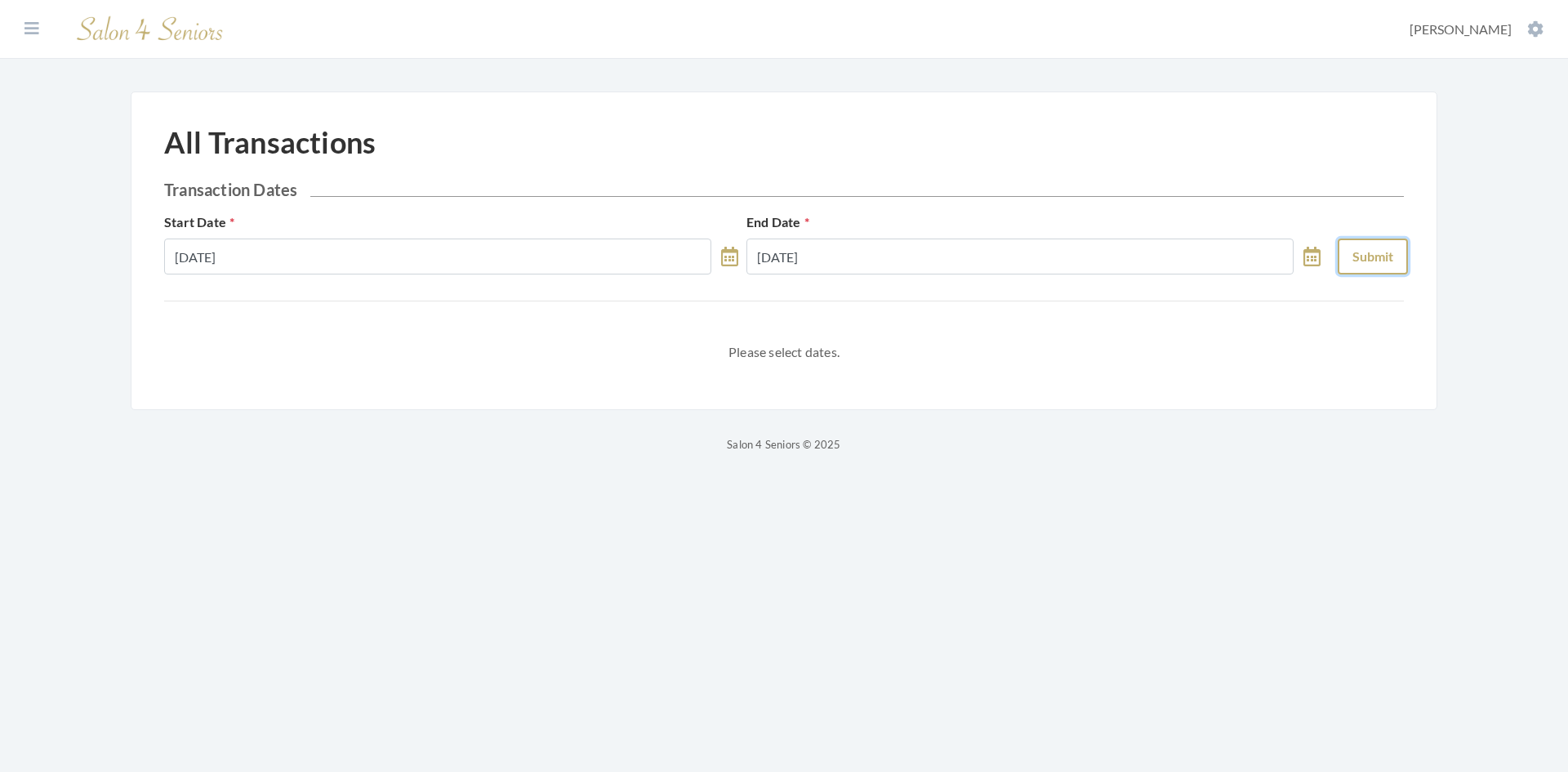
click at [1344, 263] on button "Submit" at bounding box center [1373, 256] width 70 height 36
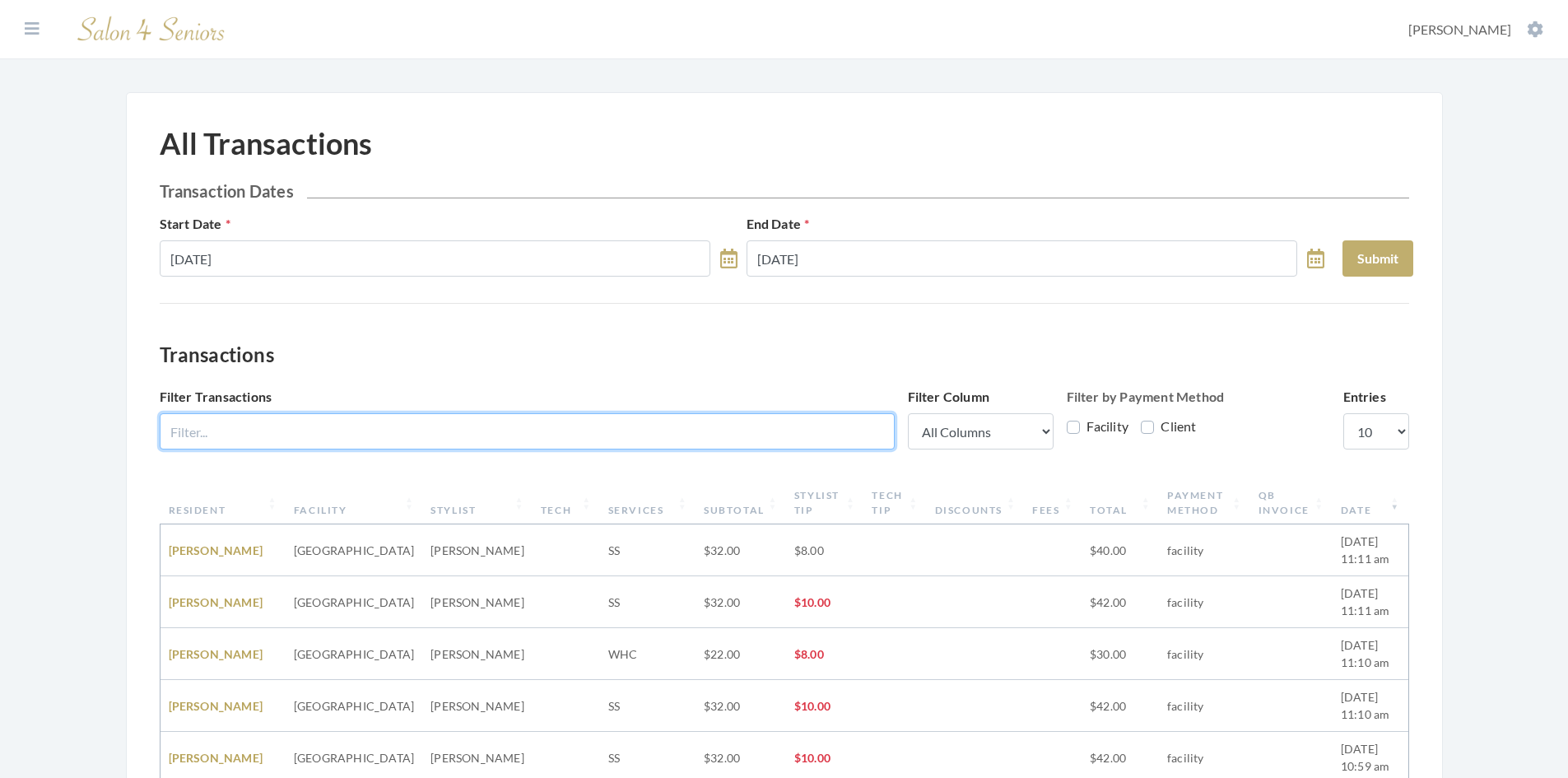
click at [706, 430] on input "Filter Transactions" at bounding box center [526, 431] width 735 height 36
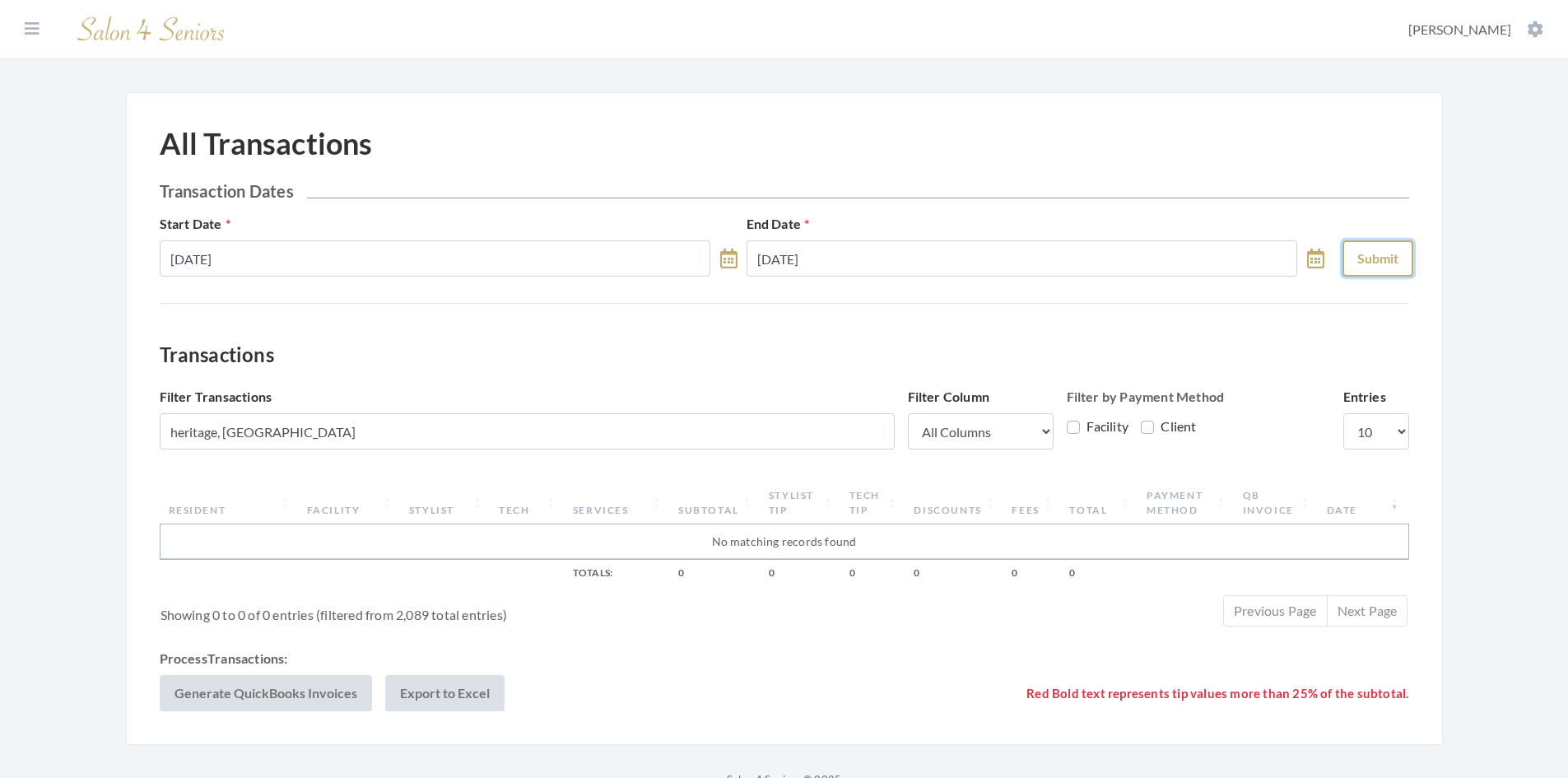
click at [1377, 262] on button "Submit" at bounding box center [1378, 258] width 71 height 36
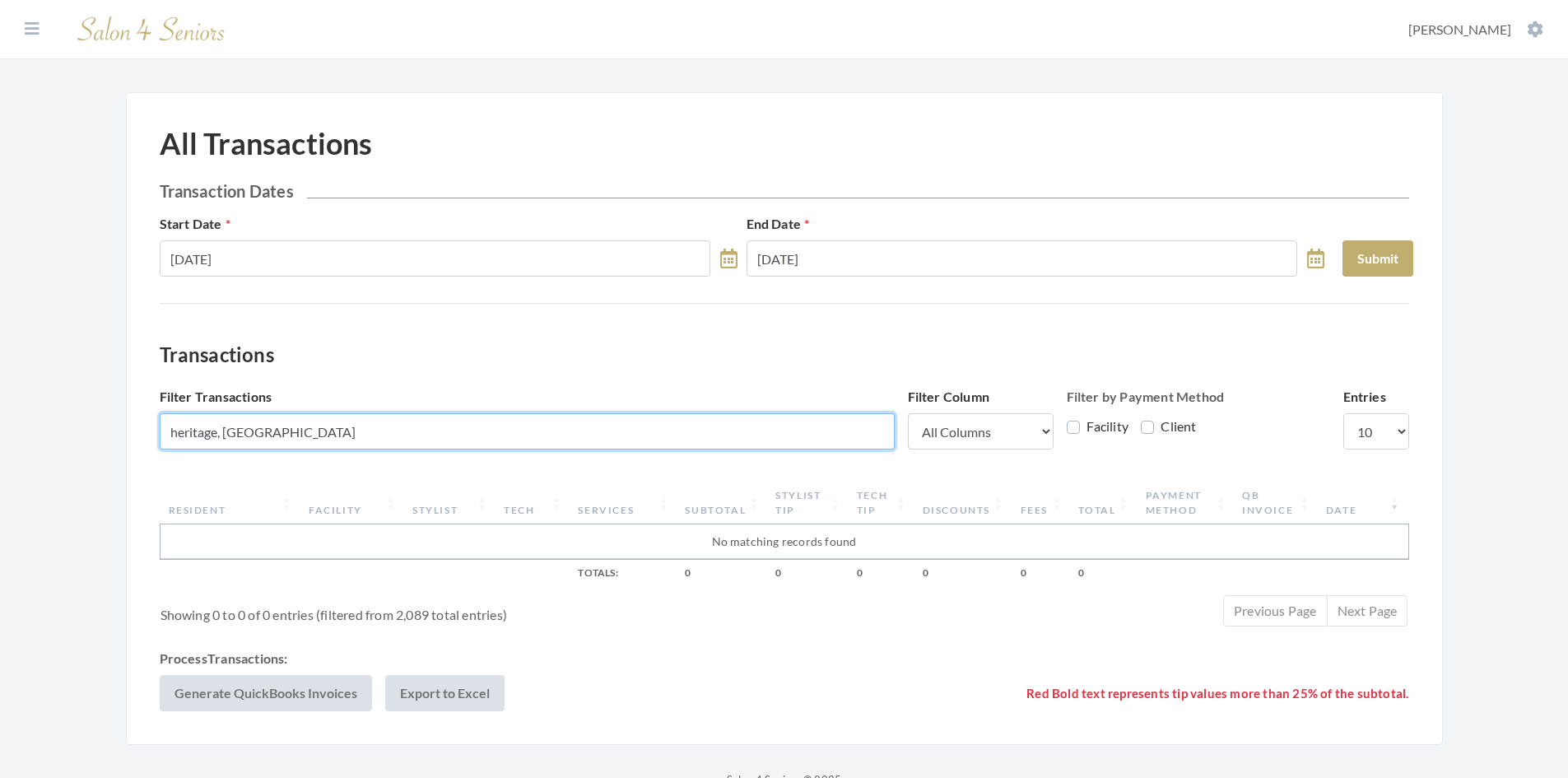
click at [297, 433] on input "heritage, belvedere" at bounding box center [526, 431] width 735 height 36
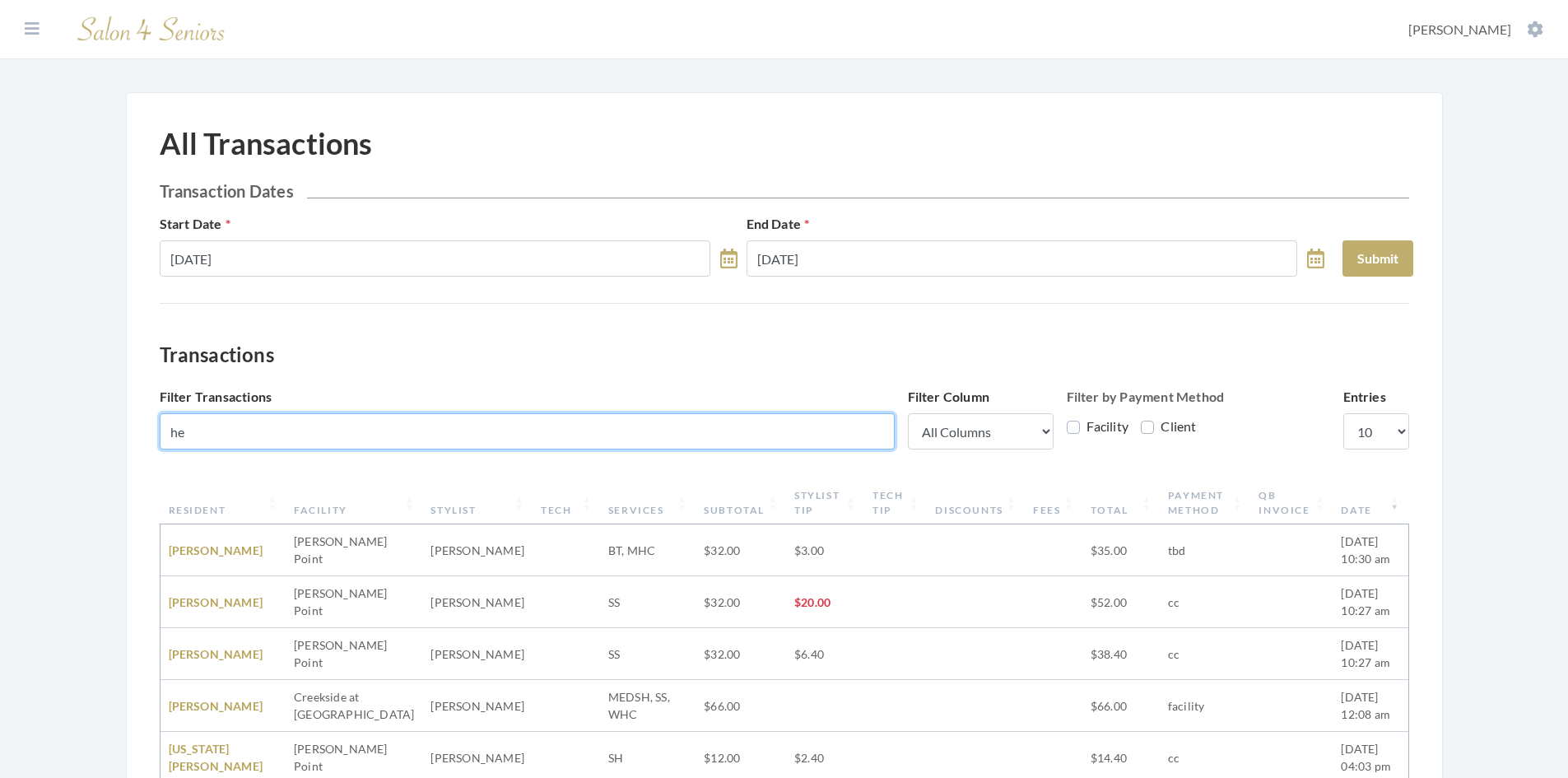
type input "h"
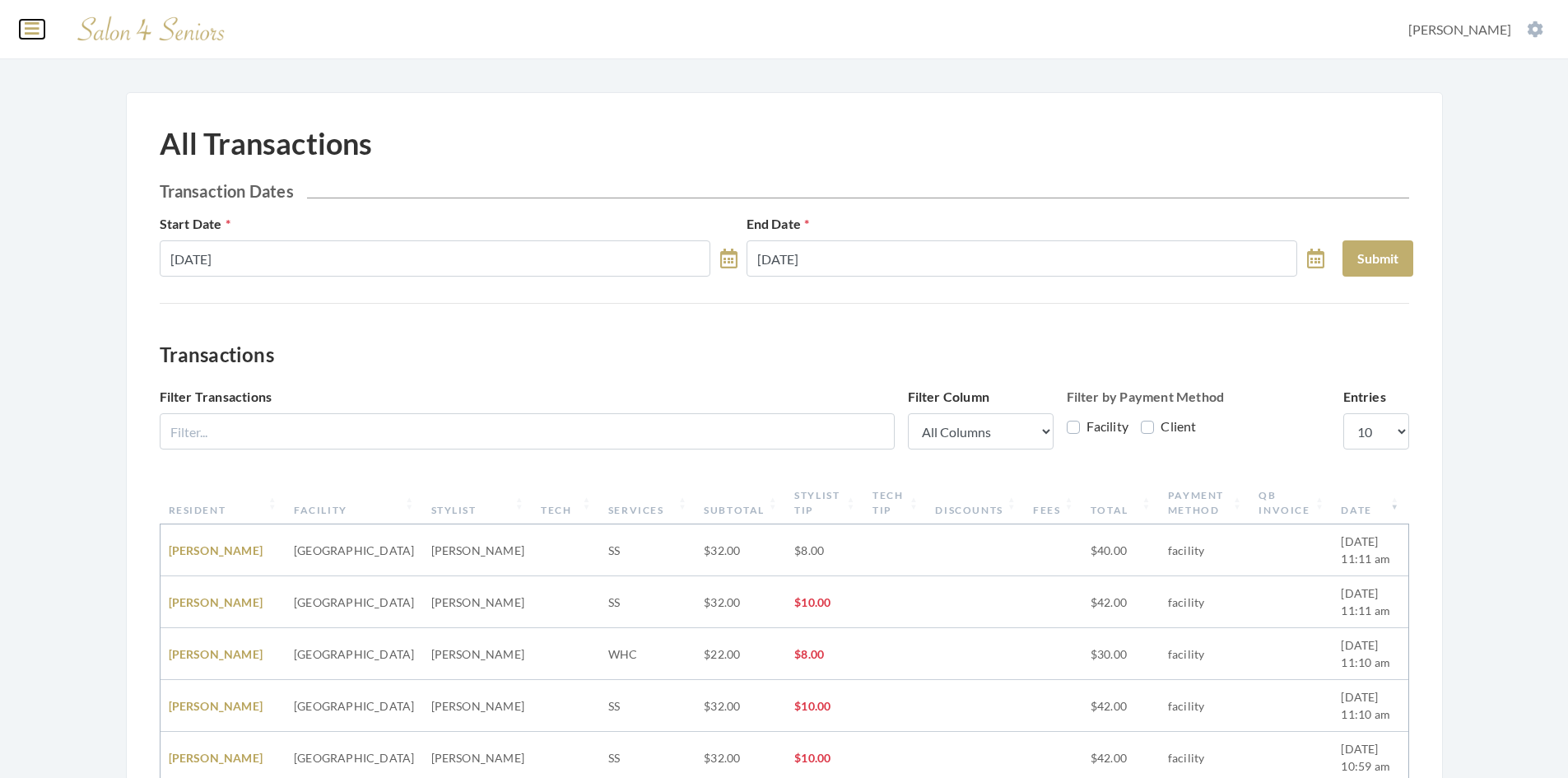
click at [26, 32] on icon at bounding box center [32, 28] width 15 height 17
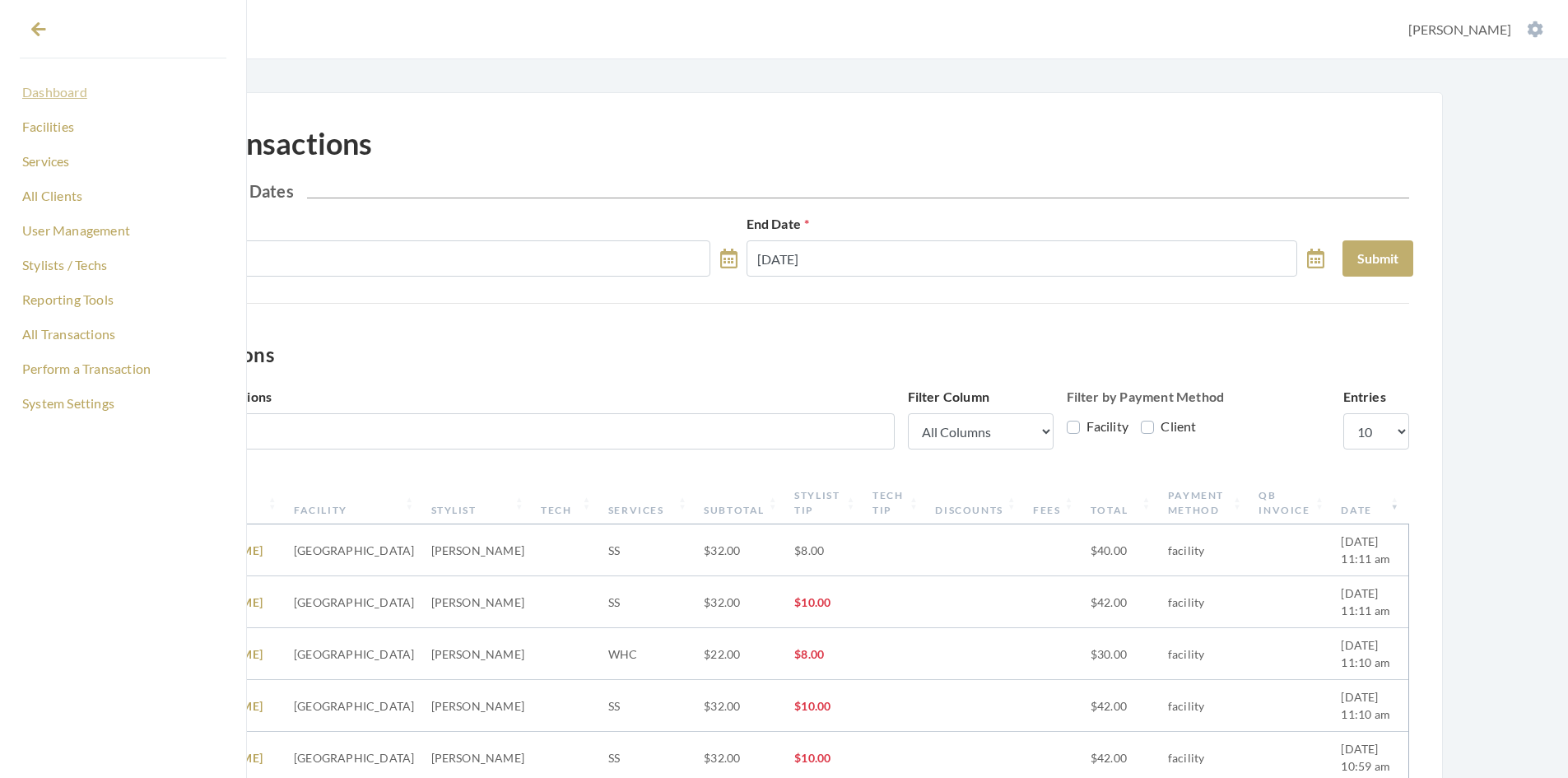
click at [61, 96] on link "Dashboard" at bounding box center [123, 93] width 206 height 28
